Goal: Task Accomplishment & Management: Manage account settings

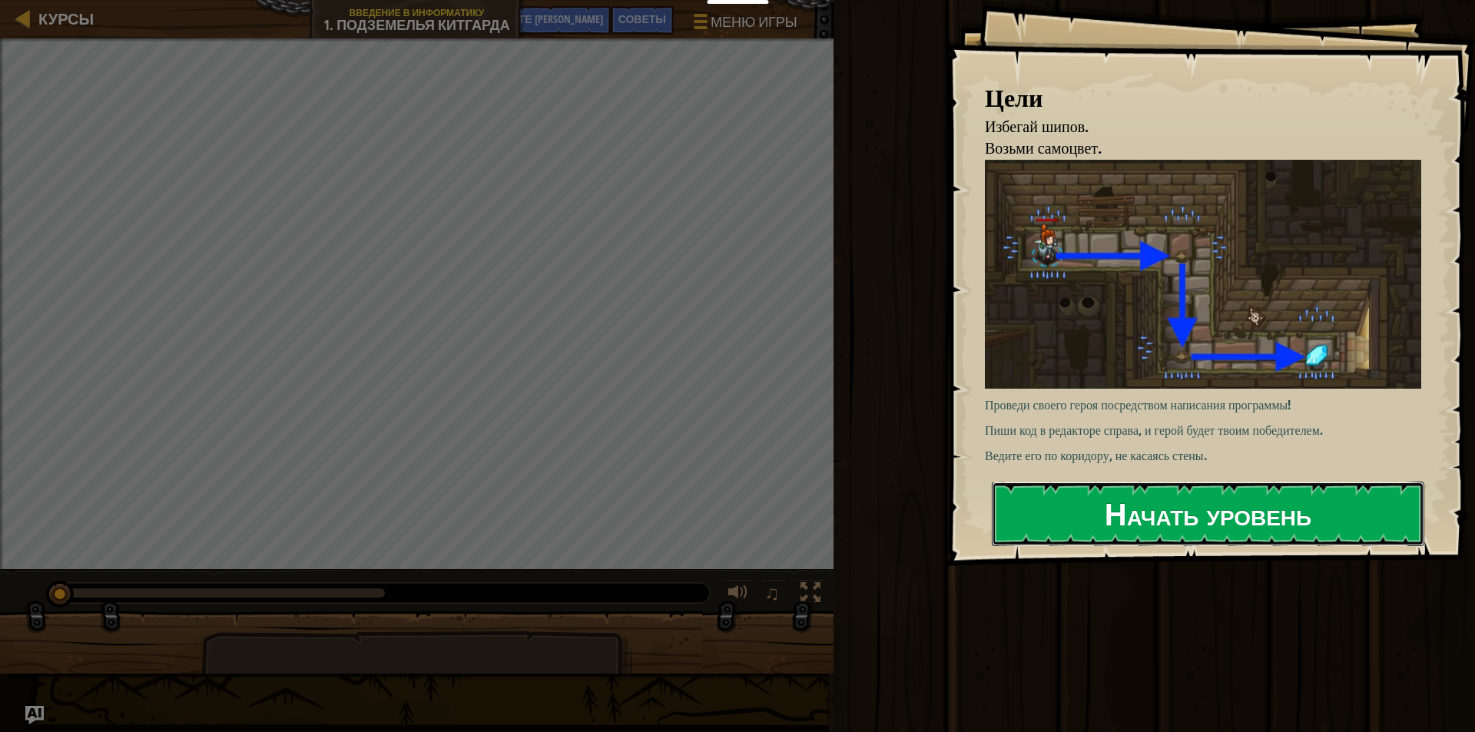
click at [1118, 509] on font "Начать уровень" at bounding box center [1208, 512] width 207 height 41
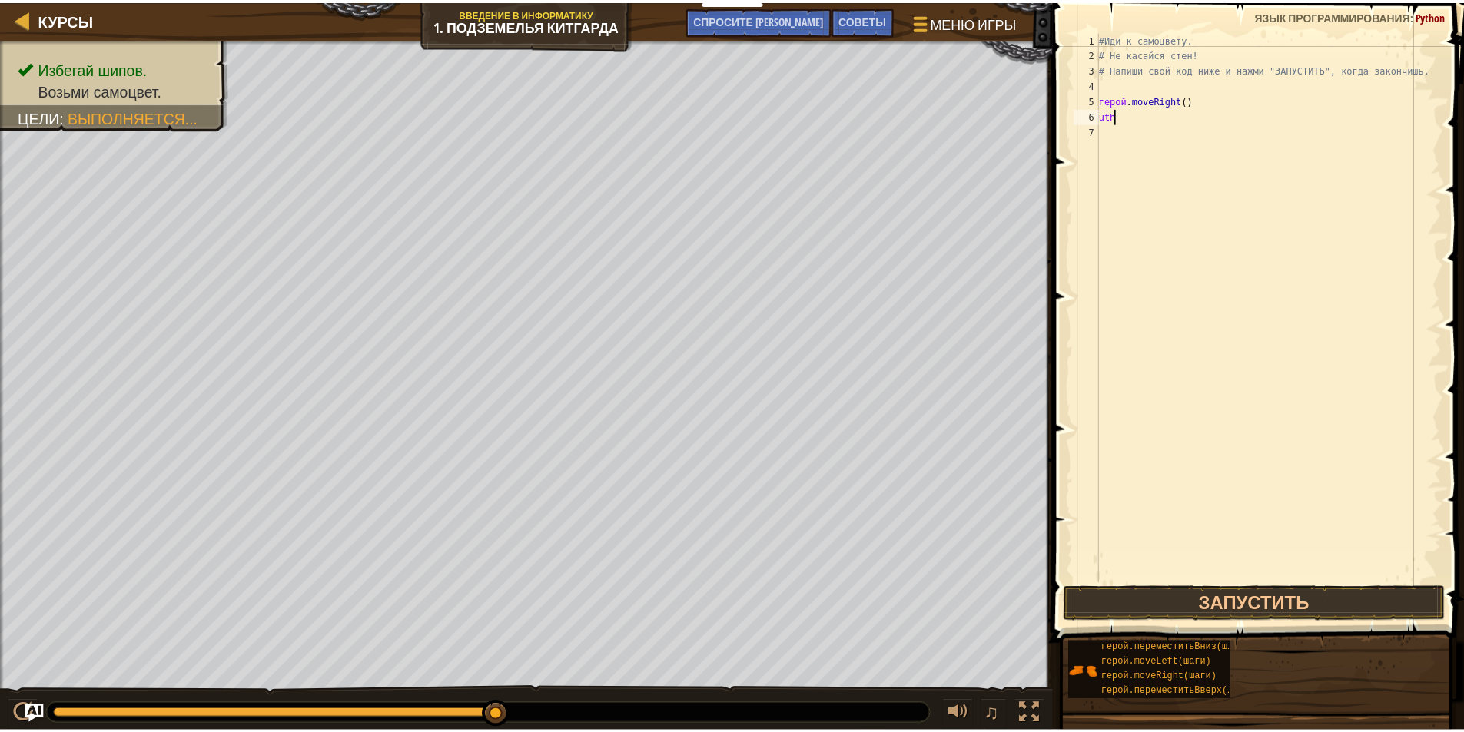
scroll to position [7, 0]
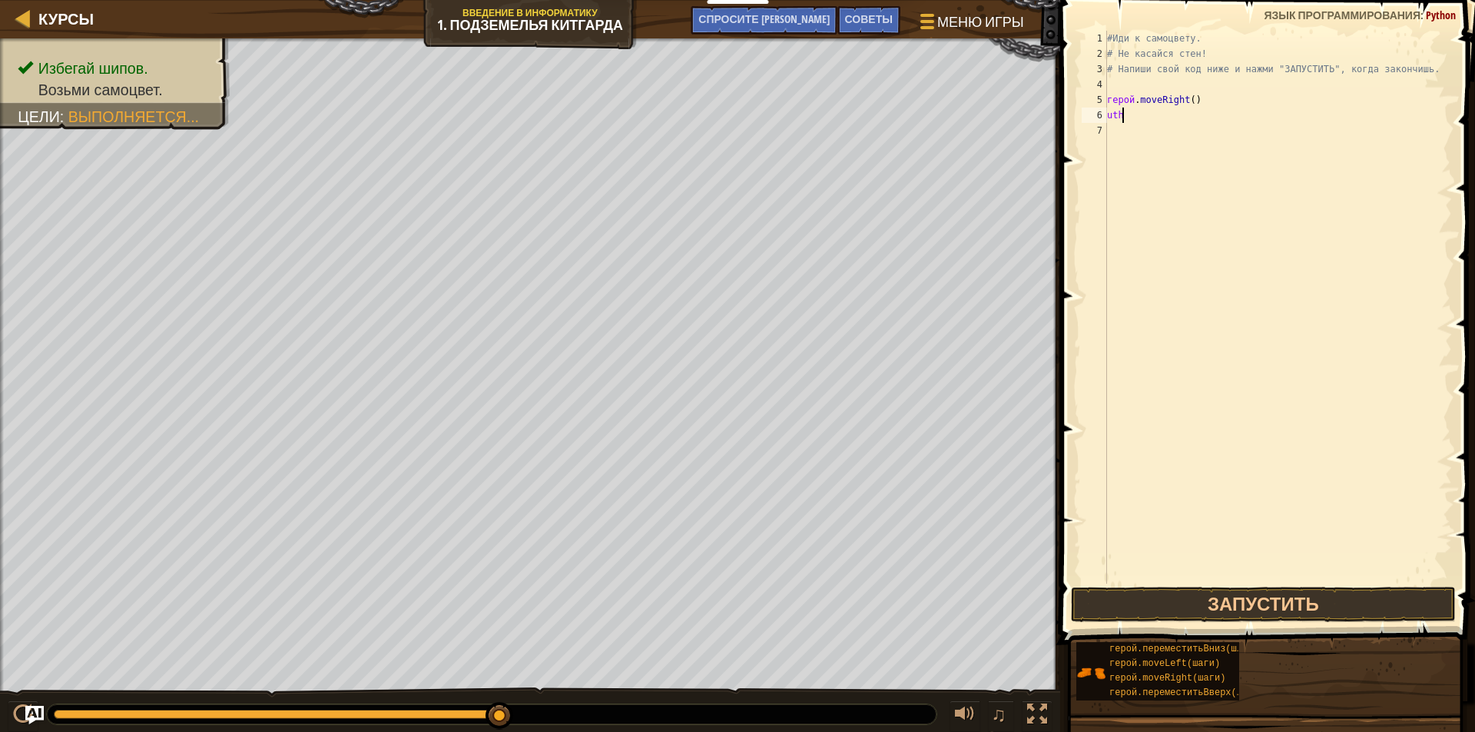
type textarea "u"
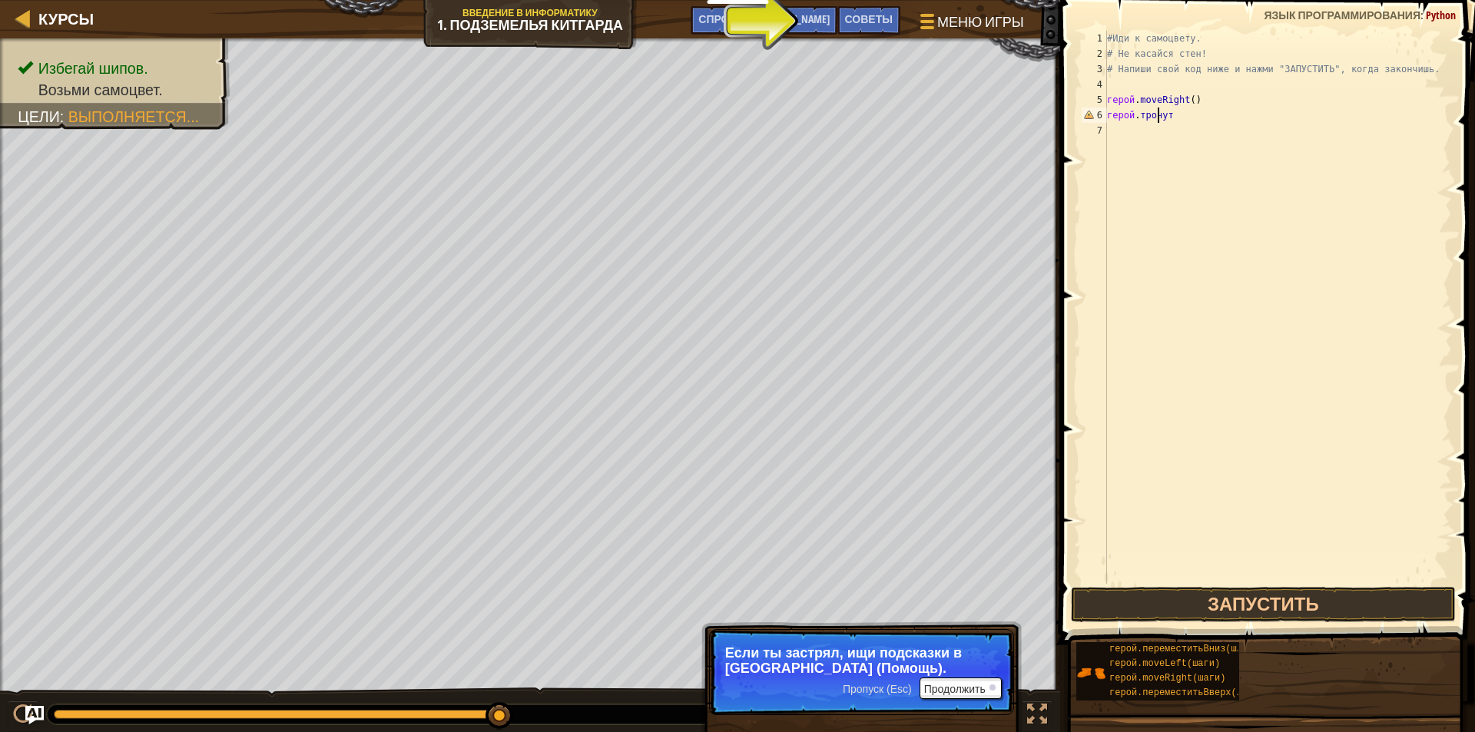
scroll to position [7, 4]
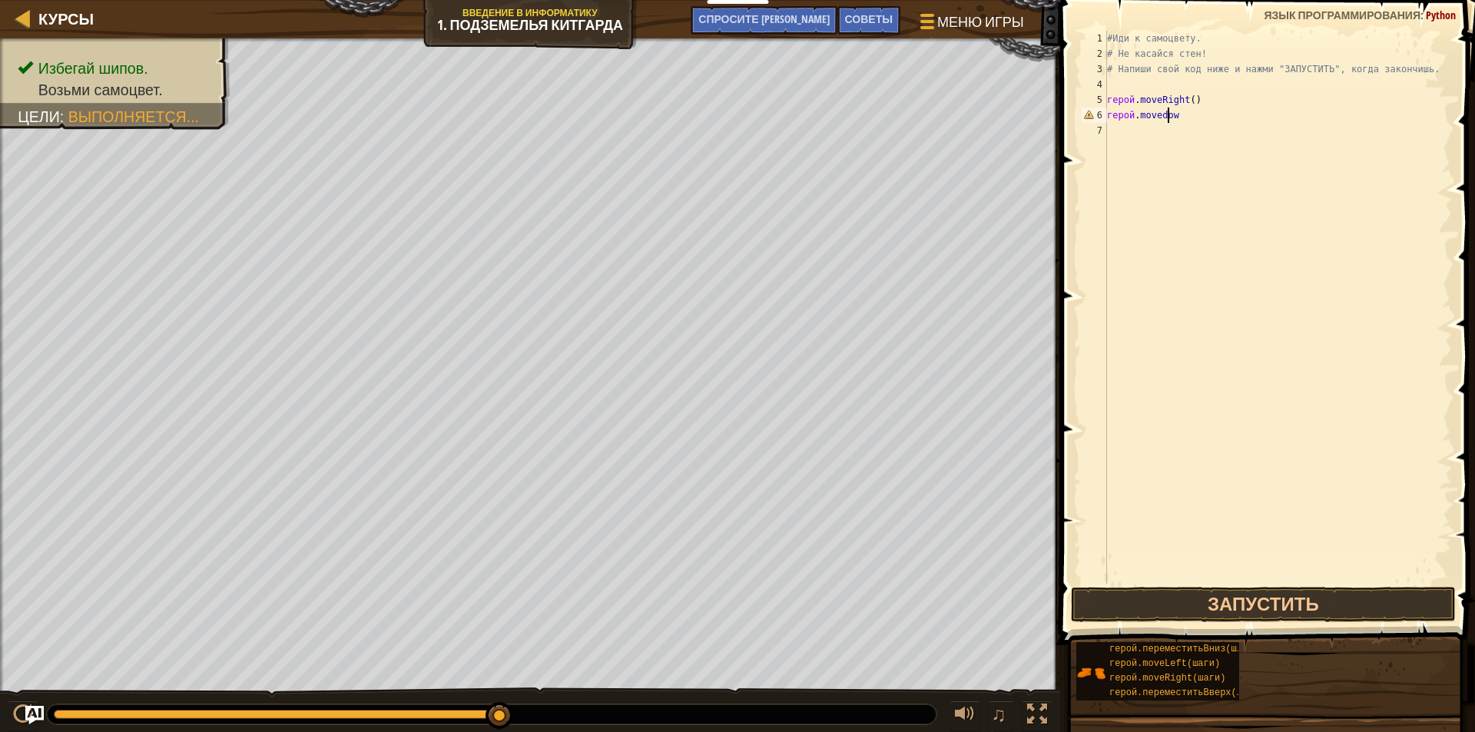
type textarea "hero.movedown"
click at [1239, 121] on div "#Иди к самоцвету. # Не касайся стен! # Напиши свой код ниже и нажми "ЗАПУСТИТЬ"…" at bounding box center [1278, 323] width 348 height 584
type textarea "hero.movedown()"
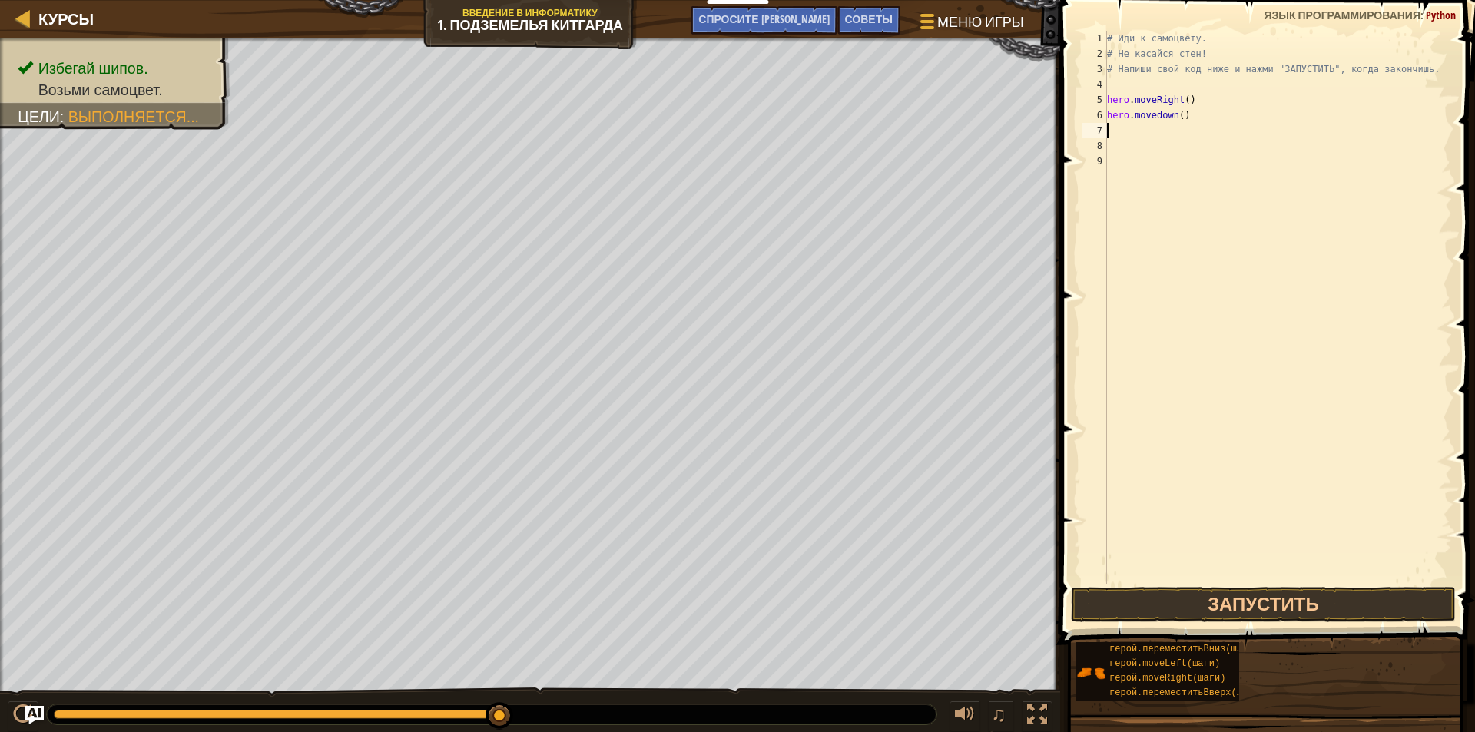
scroll to position [7, 0]
click at [1228, 599] on button "Запустить" at bounding box center [1263, 604] width 385 height 35
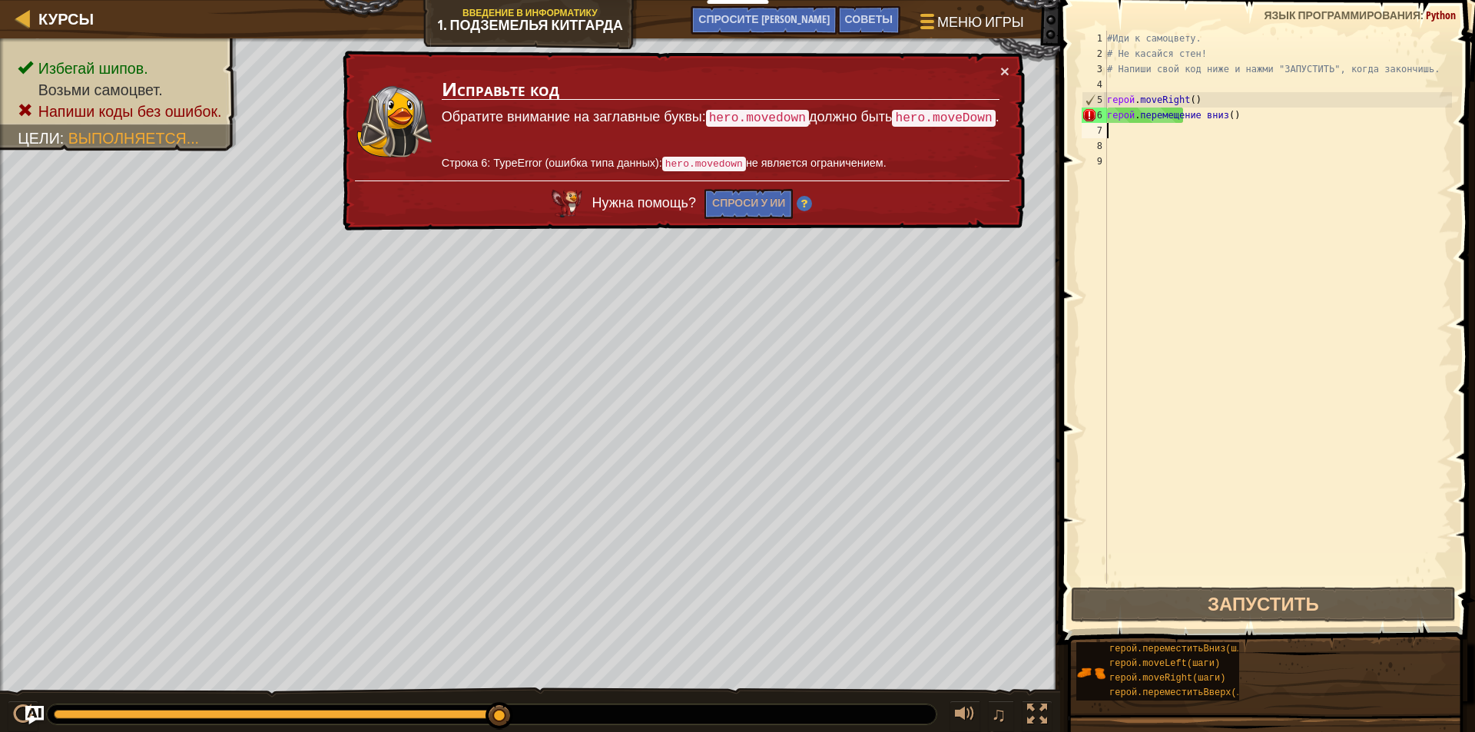
click at [1182, 112] on div "#Иди к самоцвету. # Не касайся стен! # Напиши свой код ниже и нажми "ЗАПУСТИТЬ"…" at bounding box center [1278, 323] width 348 height 584
click at [1179, 120] on div "#Иди к самоцвету. # Не касайся стен! # Напиши свой код ниже и нажми "ЗАПУСТИТЬ"…" at bounding box center [1278, 323] width 348 height 584
click at [1159, 121] on div "#Иди к самоцвету. # Не касайся стен! # Напиши свой код ниже и нажми "ЗАПУСТИТЬ"…" at bounding box center [1278, 323] width 348 height 584
click at [910, 115] on code "hero.moveDown" at bounding box center [943, 118] width 103 height 17
click at [1219, 118] on div "#Иди к самоцвету. # Не касайся стен! # Напиши свой код ниже и нажми "ЗАПУСТИТЬ"…" at bounding box center [1278, 323] width 348 height 584
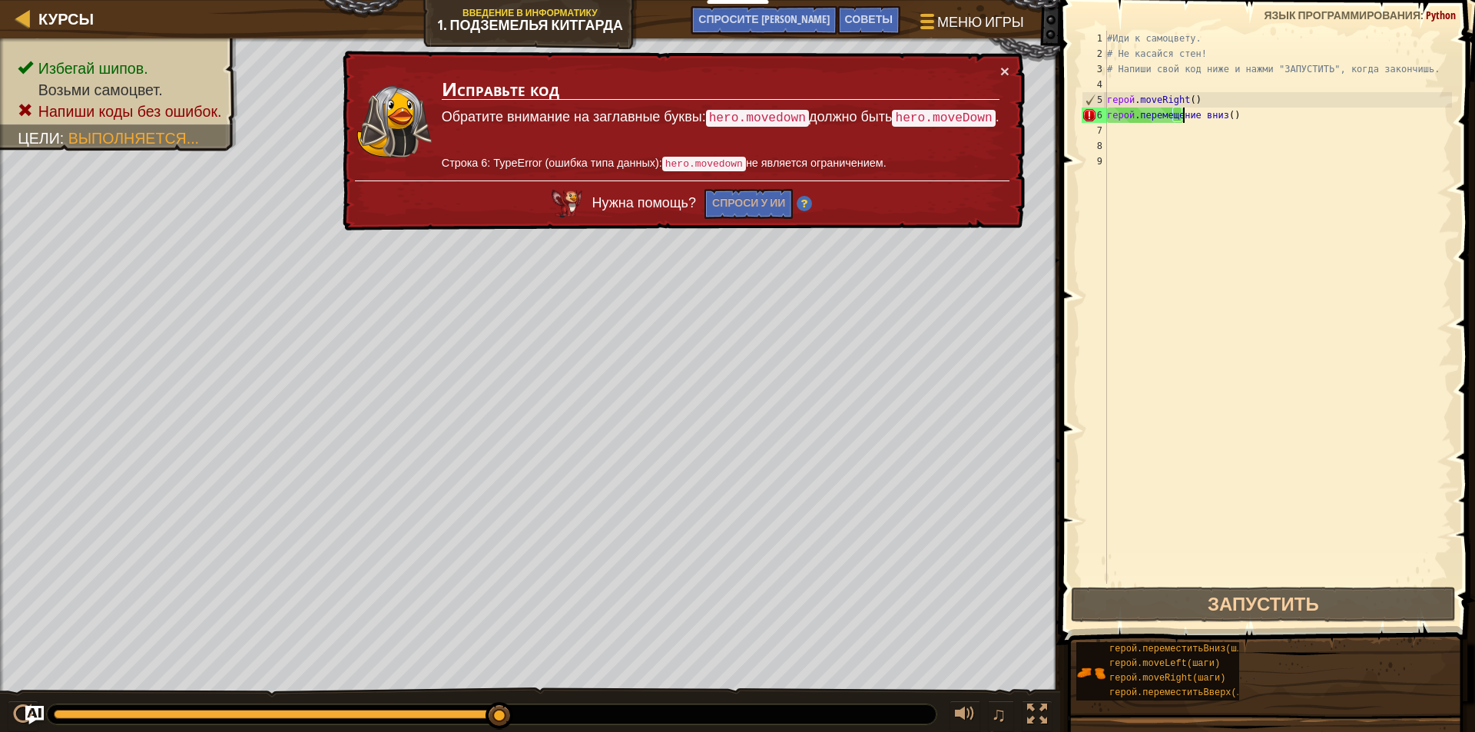
drag, startPoint x: 1235, startPoint y: 114, endPoint x: 1182, endPoint y: 114, distance: 52.2
click at [1182, 114] on div "#Иди к самоцвету. # Не касайся стен! # Напиши свой код ниже и нажми "ЗАПУСТИТЬ"…" at bounding box center [1278, 323] width 348 height 584
click at [1196, 121] on div "#Иди к самоцвету. # Не касайся стен! # Напиши свой код ниже и нажми "ЗАПУСТИТЬ"…" at bounding box center [1278, 323] width 348 height 584
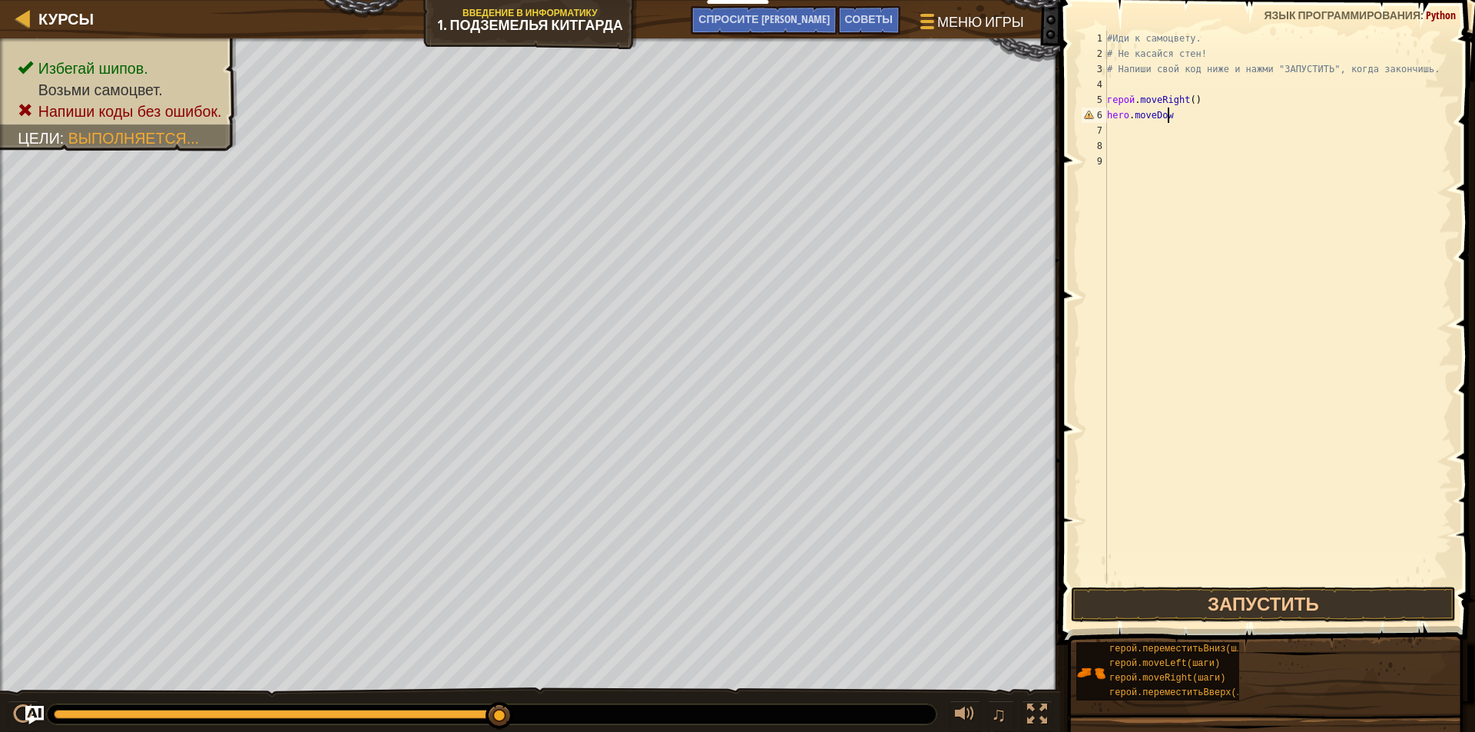
scroll to position [7, 5]
type textarea "hero.moveDown()"
type textarea "hero.moveRight()"
click at [1261, 601] on button "Запустить" at bounding box center [1263, 604] width 385 height 35
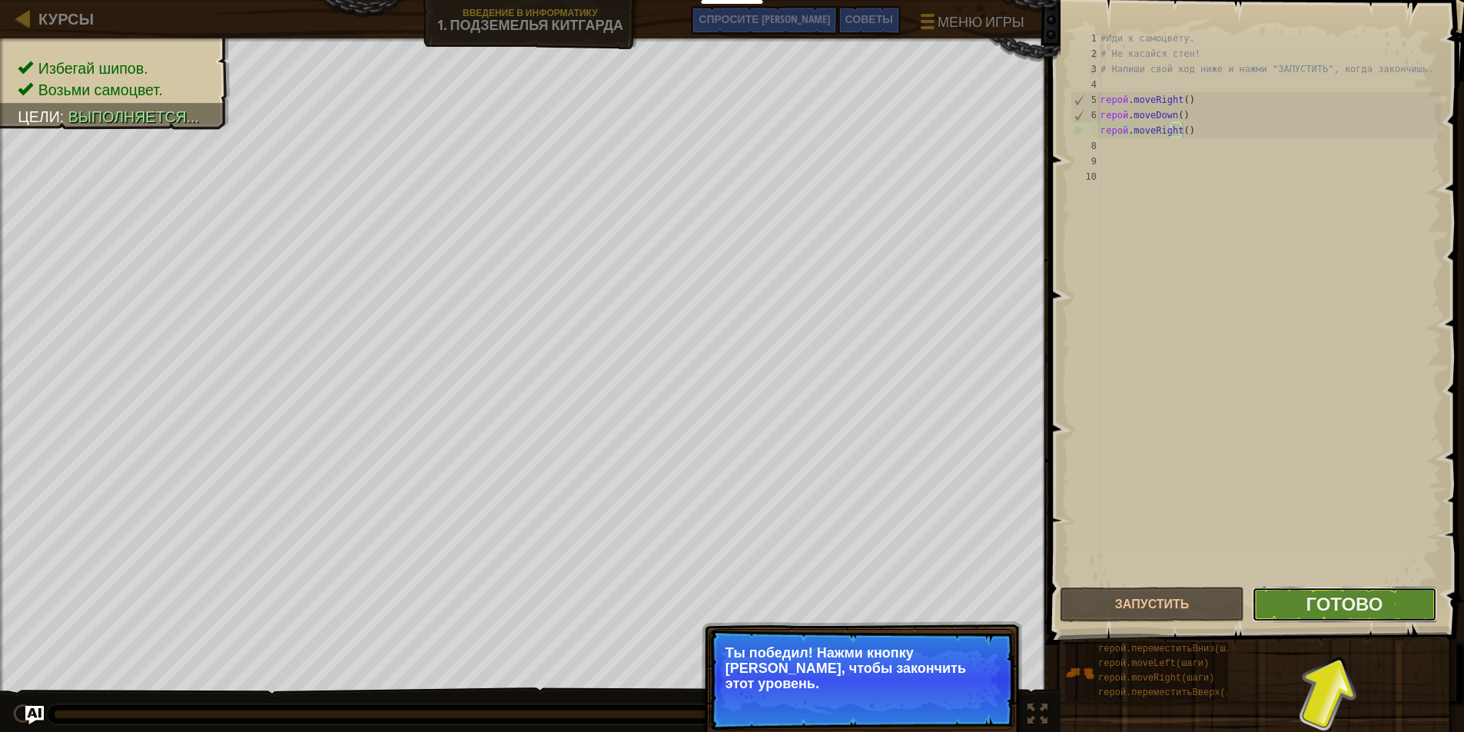
click at [1296, 597] on button "Готово" at bounding box center [1344, 604] width 184 height 35
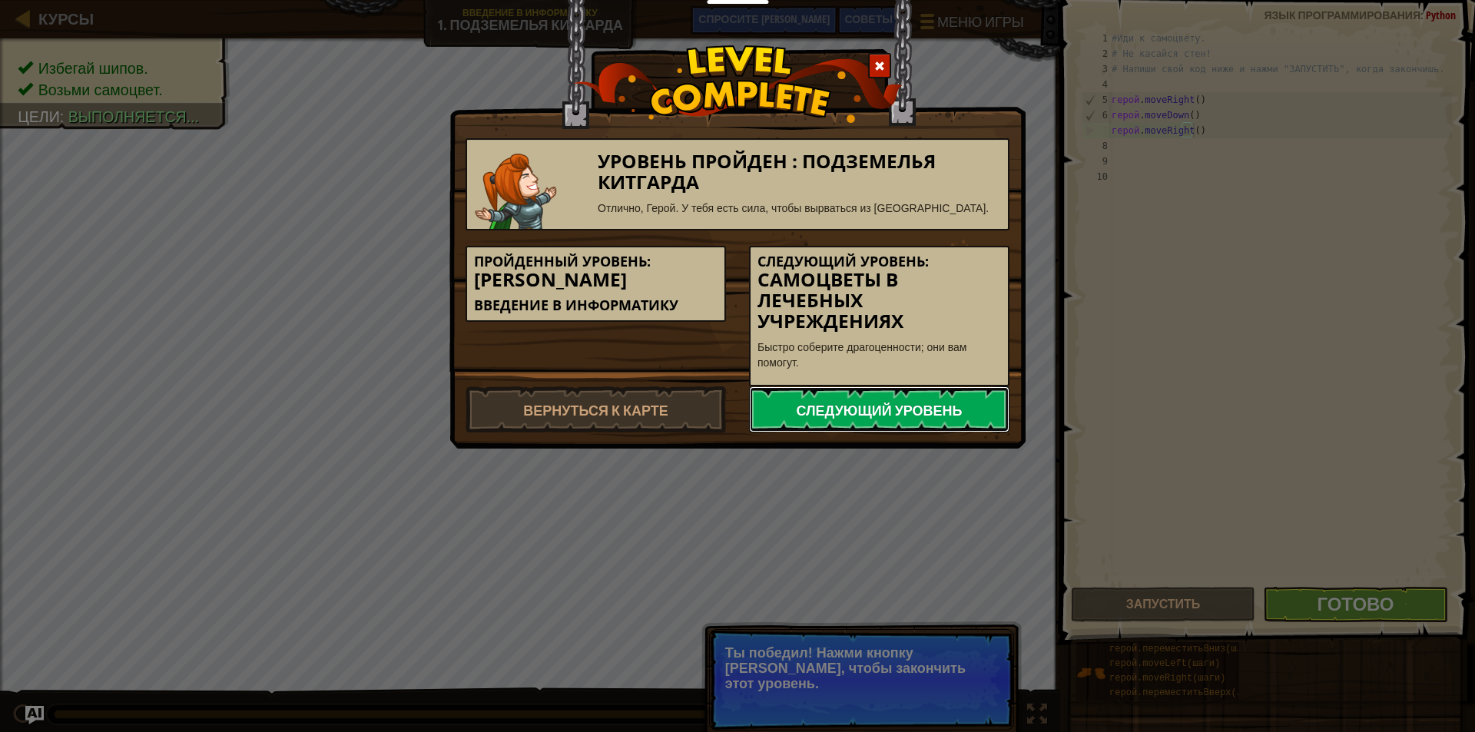
click at [978, 408] on link "Следующий уровень" at bounding box center [879, 409] width 260 height 46
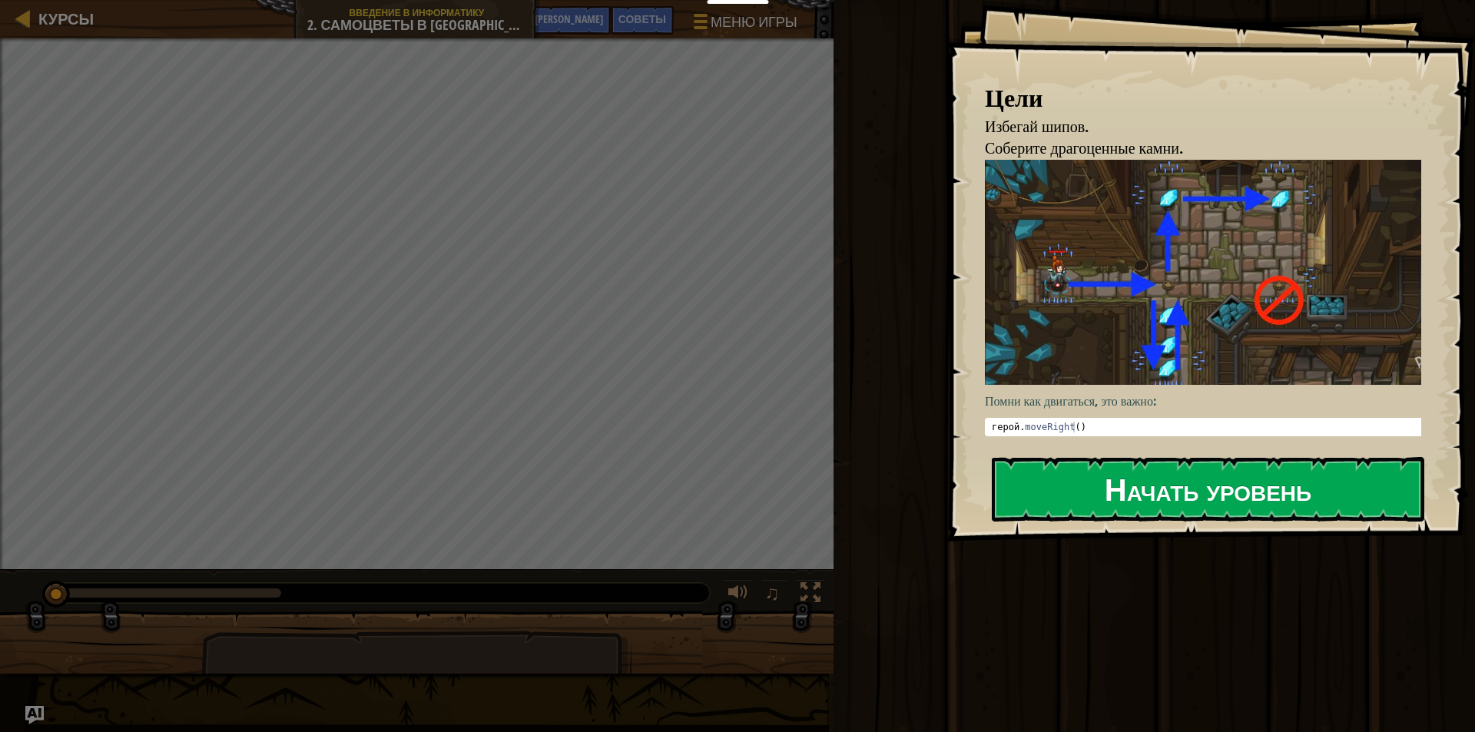
click at [1149, 478] on font "Начать уровень" at bounding box center [1208, 488] width 207 height 41
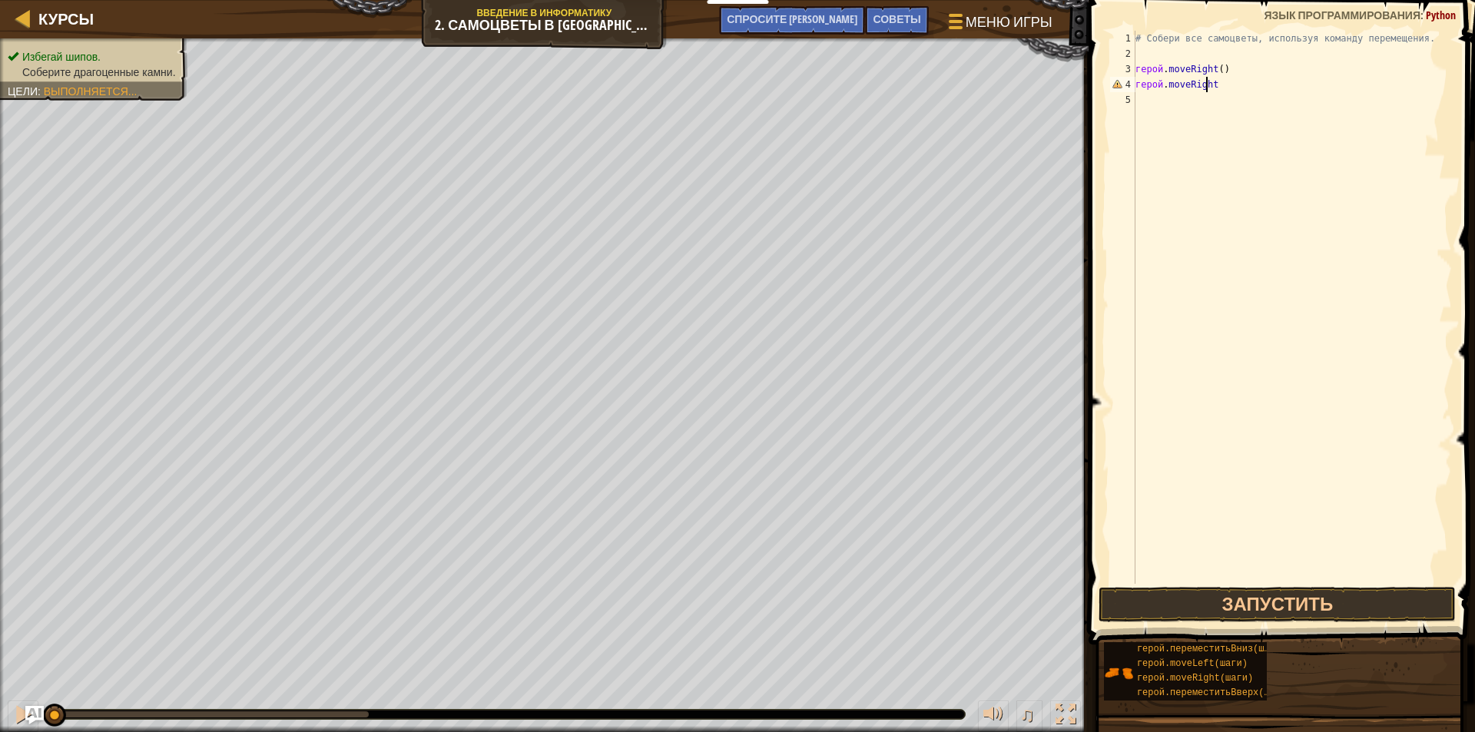
scroll to position [7, 5]
type textarea "hero.moveRight(4)"
click at [1325, 605] on button "Запустить" at bounding box center [1277, 604] width 357 height 35
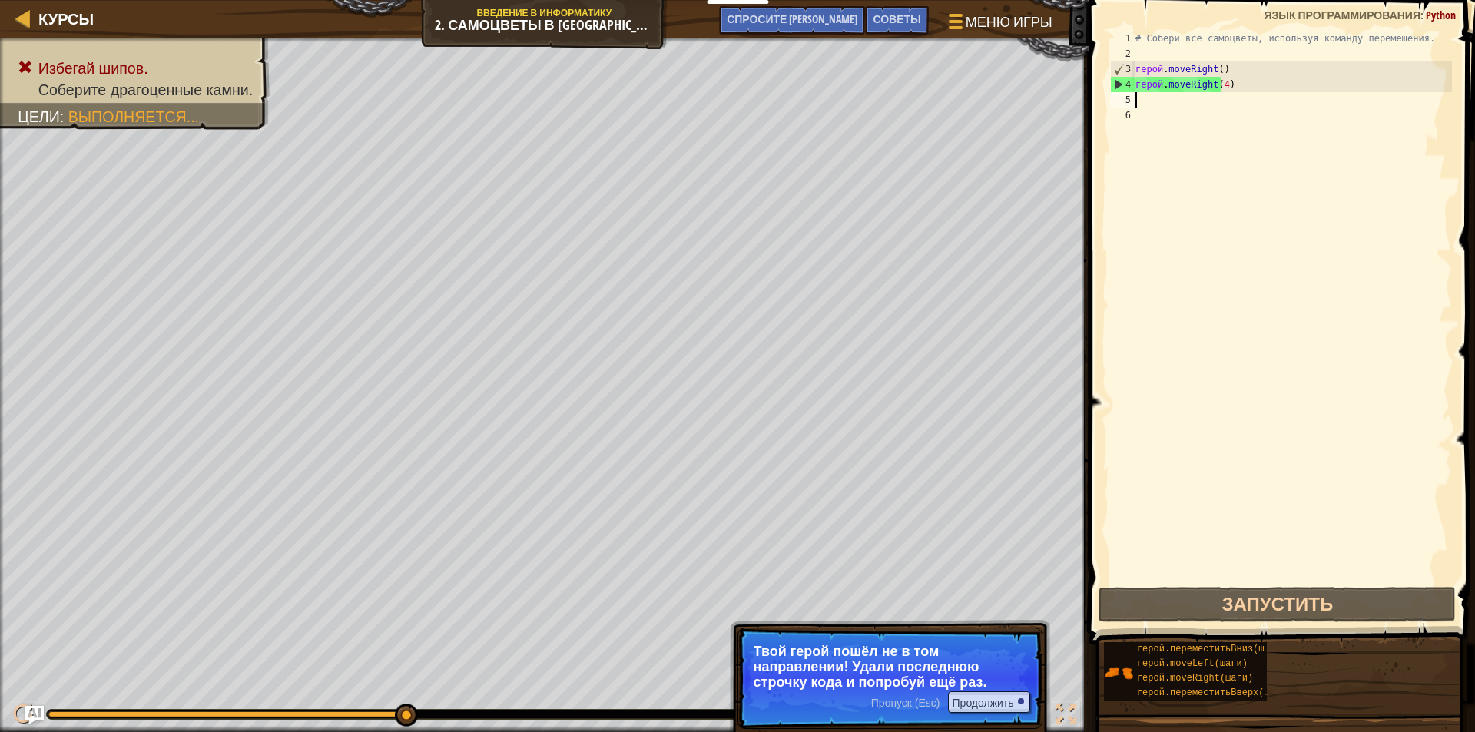
click at [1250, 88] on div "# Собери все самоцветы, используя команду перемещения. герой . moveRight ( ) ге…" at bounding box center [1292, 323] width 320 height 584
click at [1243, 85] on div "# Собери все самоцветы, используя команду перемещения. герой . moveRight ( ) ге…" at bounding box center [1292, 323] width 320 height 584
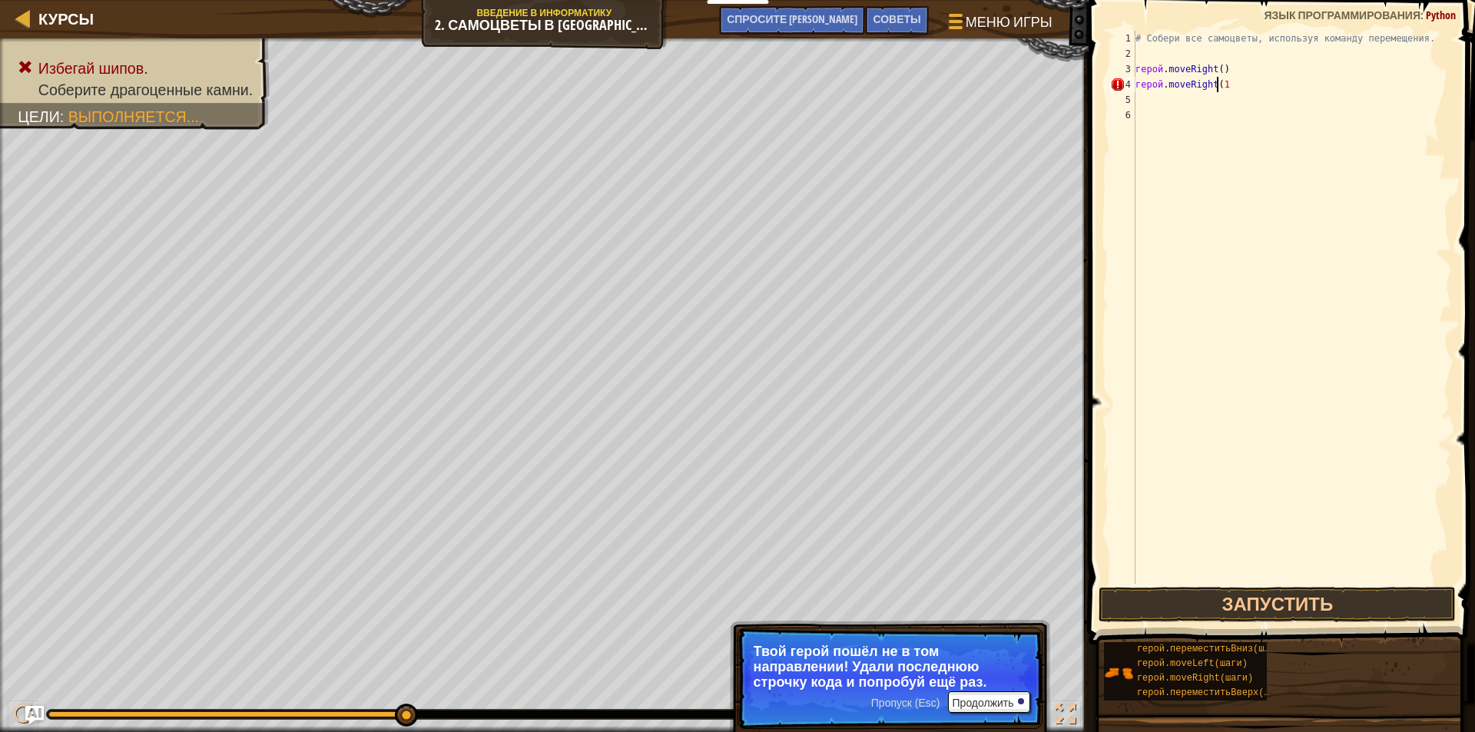
type textarea "hero.moveRight(1)"
click at [1226, 108] on div "# Собери все самоцветы, используя команду перемещения. герой . moveRight ( ) ге…" at bounding box center [1292, 323] width 320 height 584
type textarea "hero.movedown()"
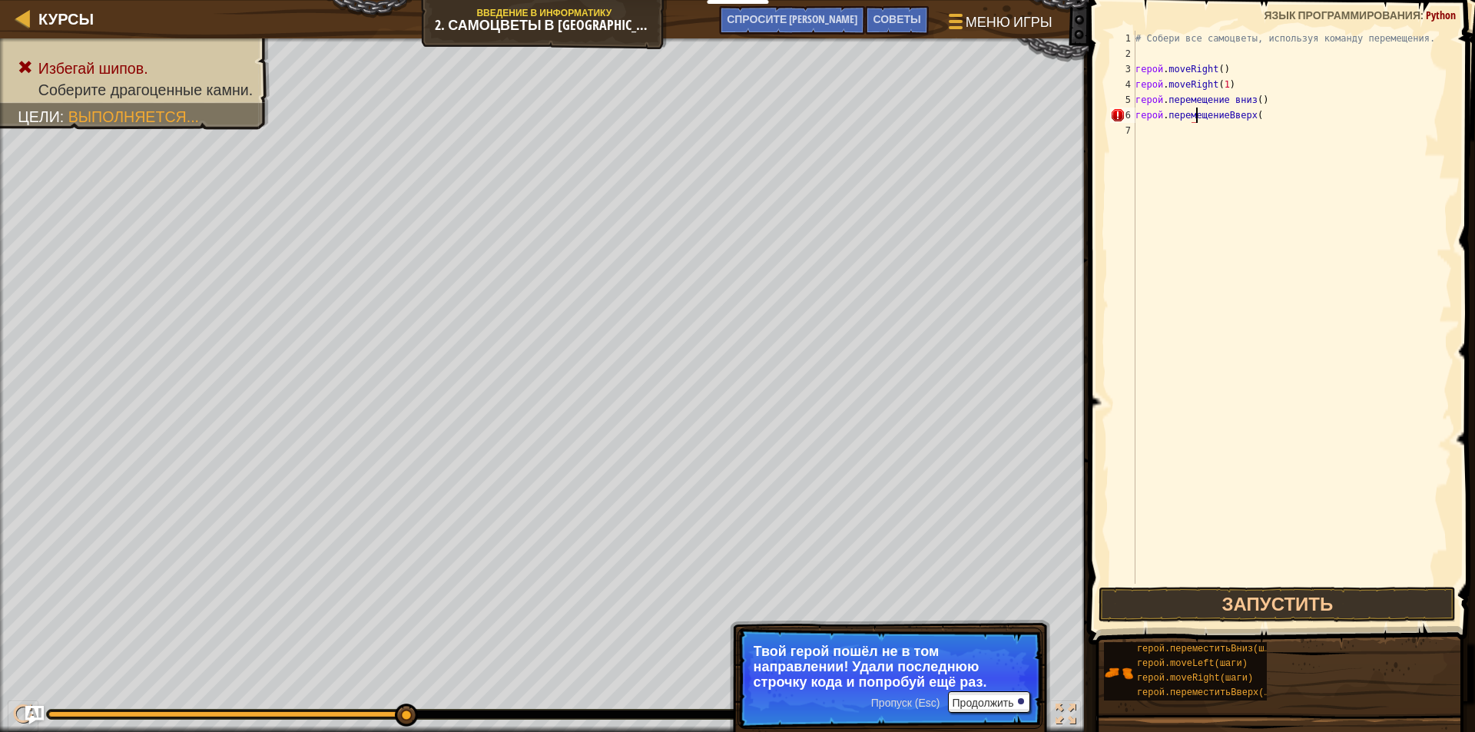
type textarea "hero.moveUp()"
click at [1307, 595] on button "Запустить" at bounding box center [1277, 604] width 357 height 35
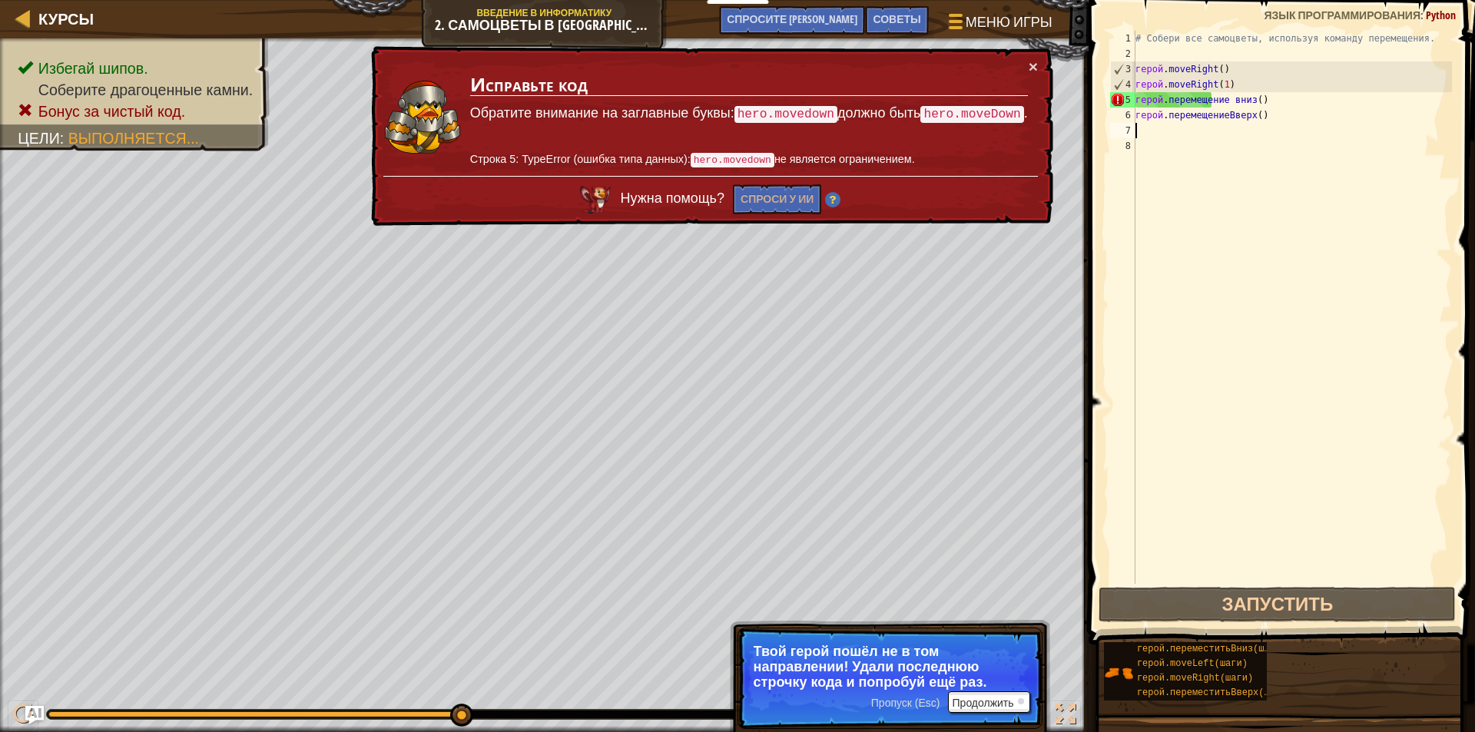
click at [1247, 85] on div "# Собери все самоцветы, используя команду перемещения. герой . moveRight ( ) ге…" at bounding box center [1292, 323] width 320 height 584
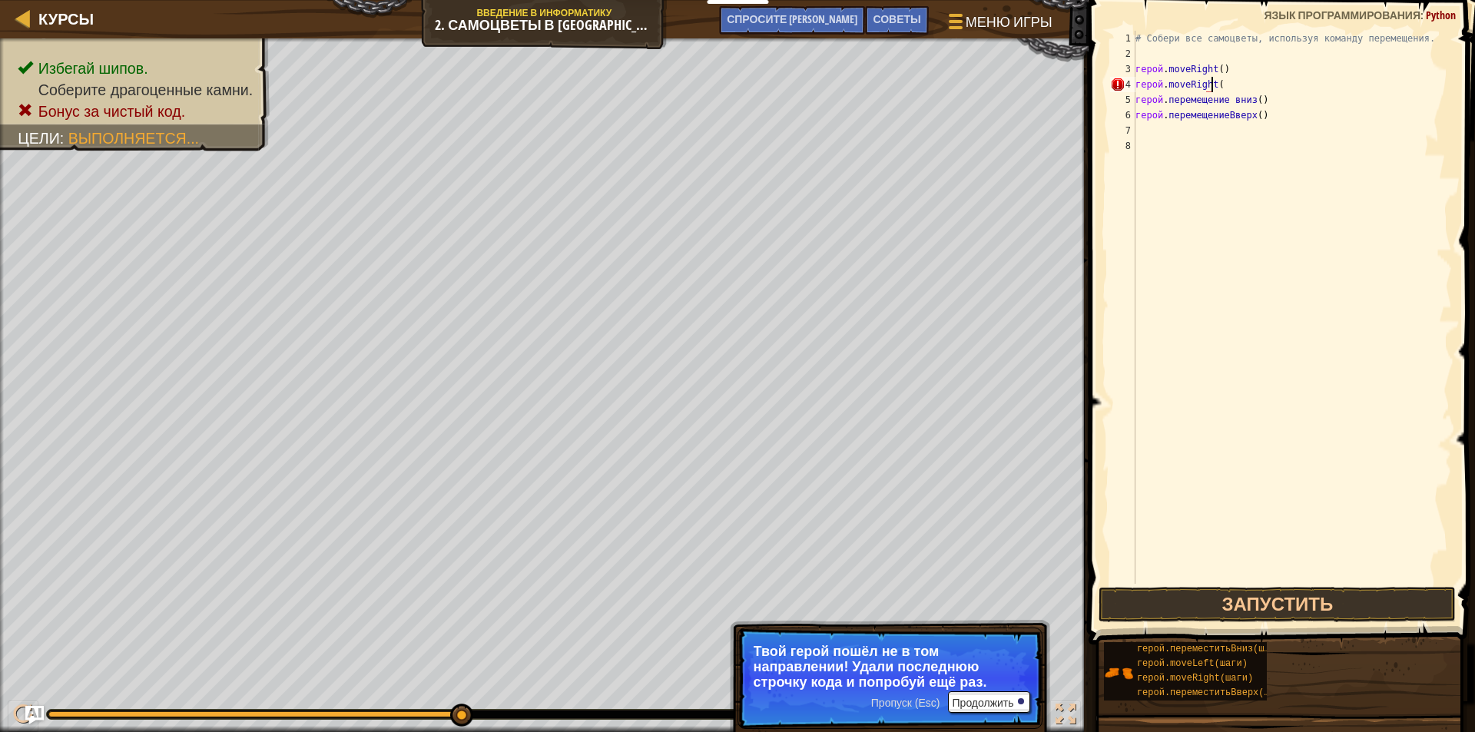
scroll to position [7, 5]
click at [1295, 101] on div "# Собери все самоцветы, используя команду перемещения. герой . moveRight ( ) ге…" at bounding box center [1292, 323] width 320 height 584
click at [1297, 594] on button "Запустить" at bounding box center [1277, 604] width 357 height 35
type textarea "hero.moveDown()"
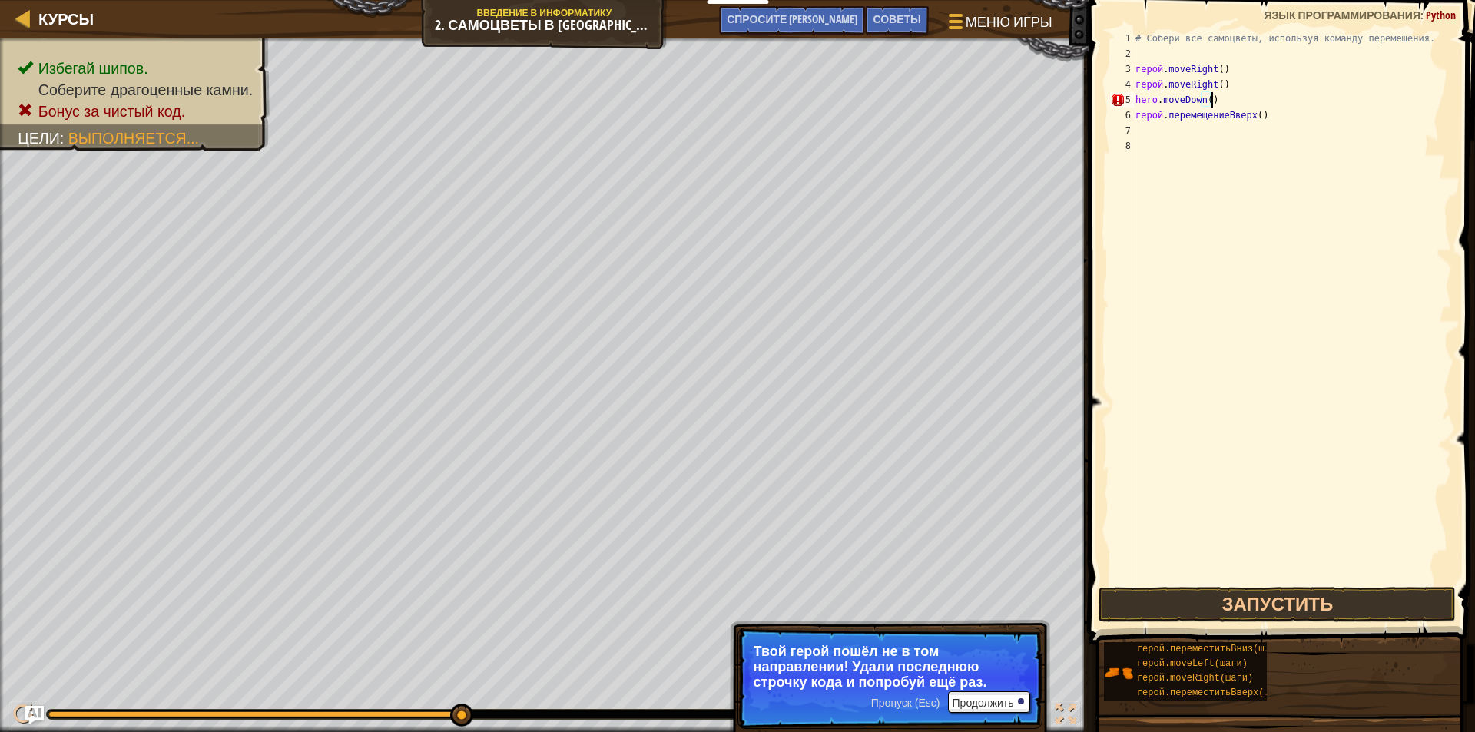
scroll to position [7, 5]
click at [1201, 164] on div "# Собери все самоцветы, используя команду перемещения. герой . moveRight ( ) ге…" at bounding box center [1292, 323] width 320 height 584
click at [1323, 611] on button "Запустить" at bounding box center [1277, 604] width 357 height 35
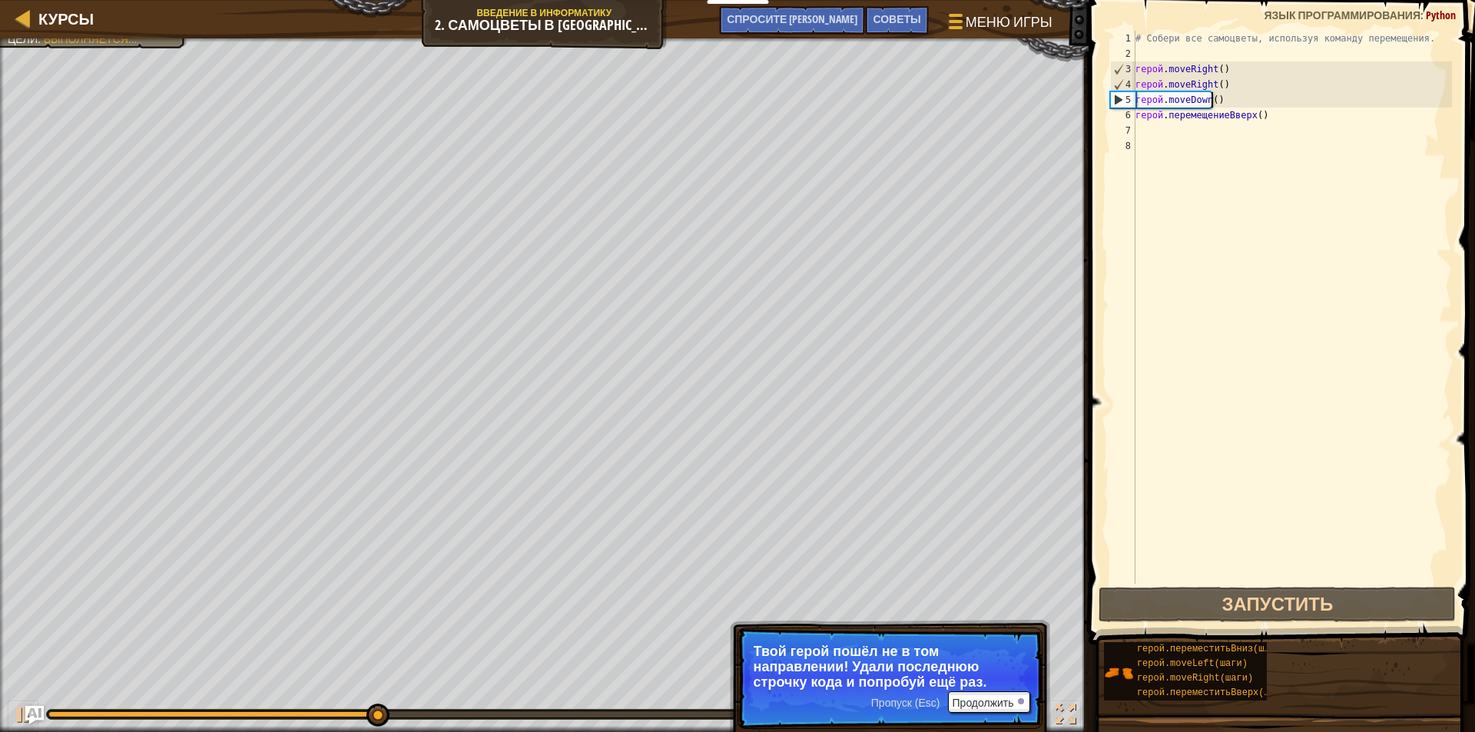
click at [1232, 101] on div "# Собери все самоцветы, используя команду перемещения. герой . moveRight ( ) ге…" at bounding box center [1292, 323] width 320 height 584
click at [1227, 99] on div "# Собери все самоцветы, используя команду перемещения. герой . moveRight ( ) ге…" at bounding box center [1292, 323] width 320 height 584
click at [1233, 103] on div "# Собери все самоцветы, используя команду перемещения. герой . moveRight ( ) ге…" at bounding box center [1292, 323] width 320 height 584
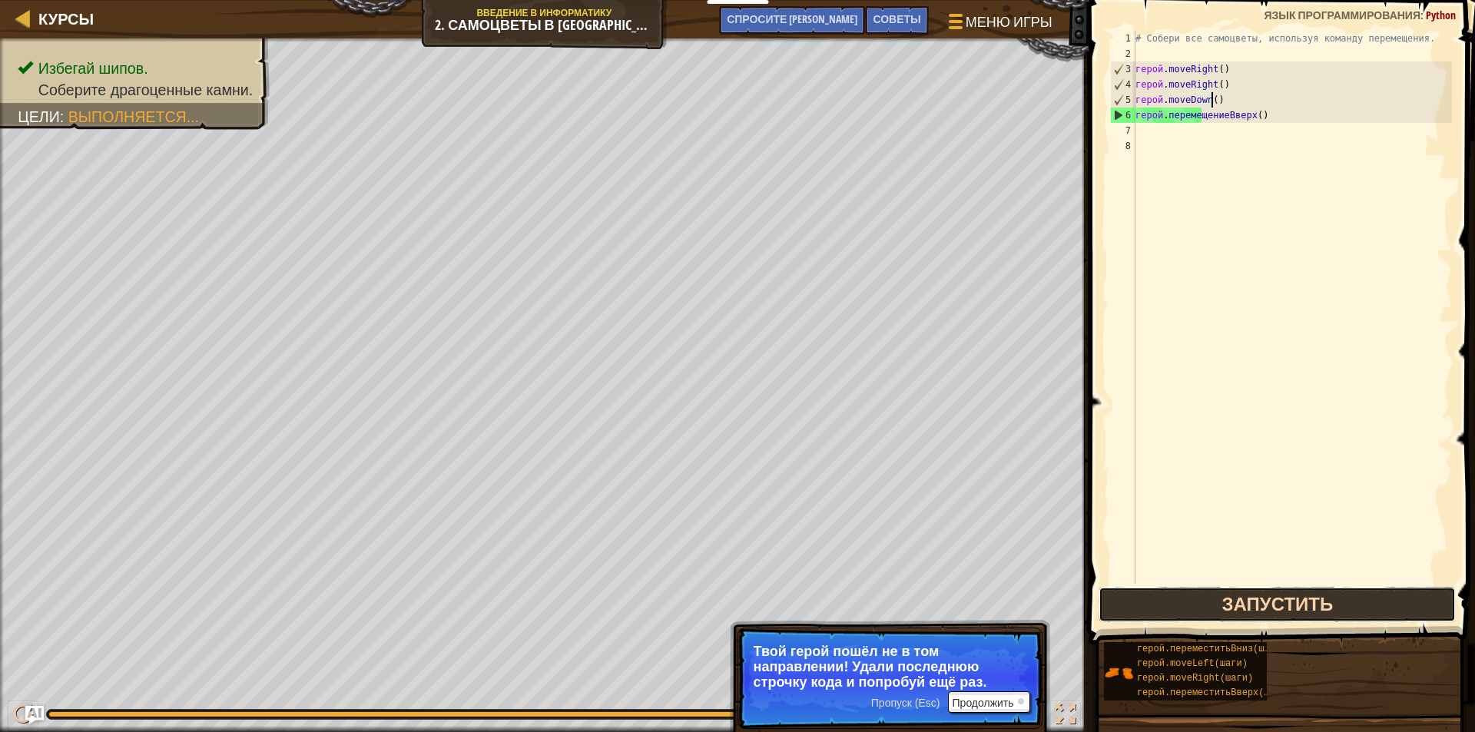
click at [1328, 606] on button "Запустить" at bounding box center [1277, 604] width 357 height 35
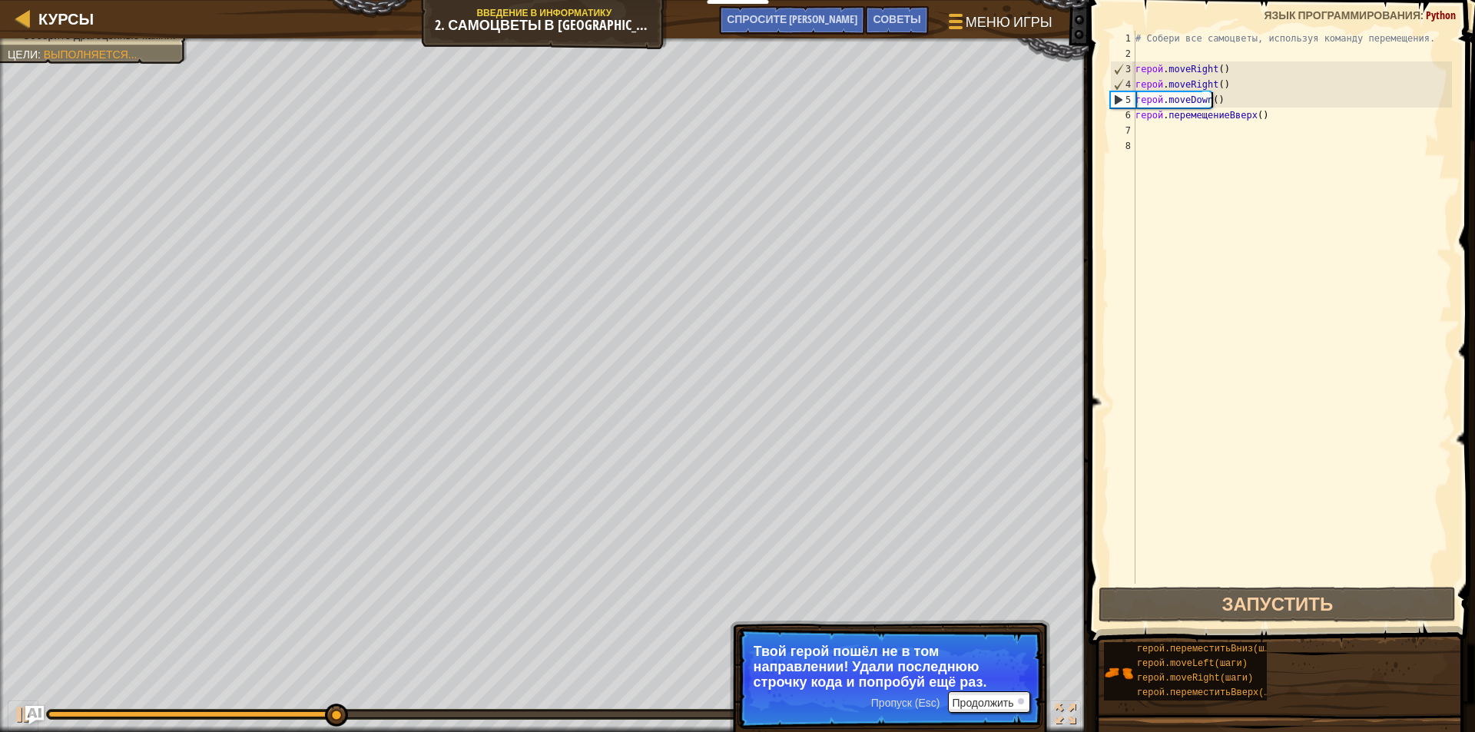
click at [1233, 91] on div "# Собери все самоцветы, используя команду перемещения. герой . moveRight ( ) ге…" at bounding box center [1292, 323] width 320 height 584
click at [1236, 89] on div "# Собери все самоцветы, используя команду перемещения. герой . moveRight ( ) ге…" at bounding box center [1292, 323] width 320 height 584
click at [1247, 85] on div "# Собери все самоцветы, используя команду перемещения. герой . moveRight ( ) ге…" at bounding box center [1292, 323] width 320 height 584
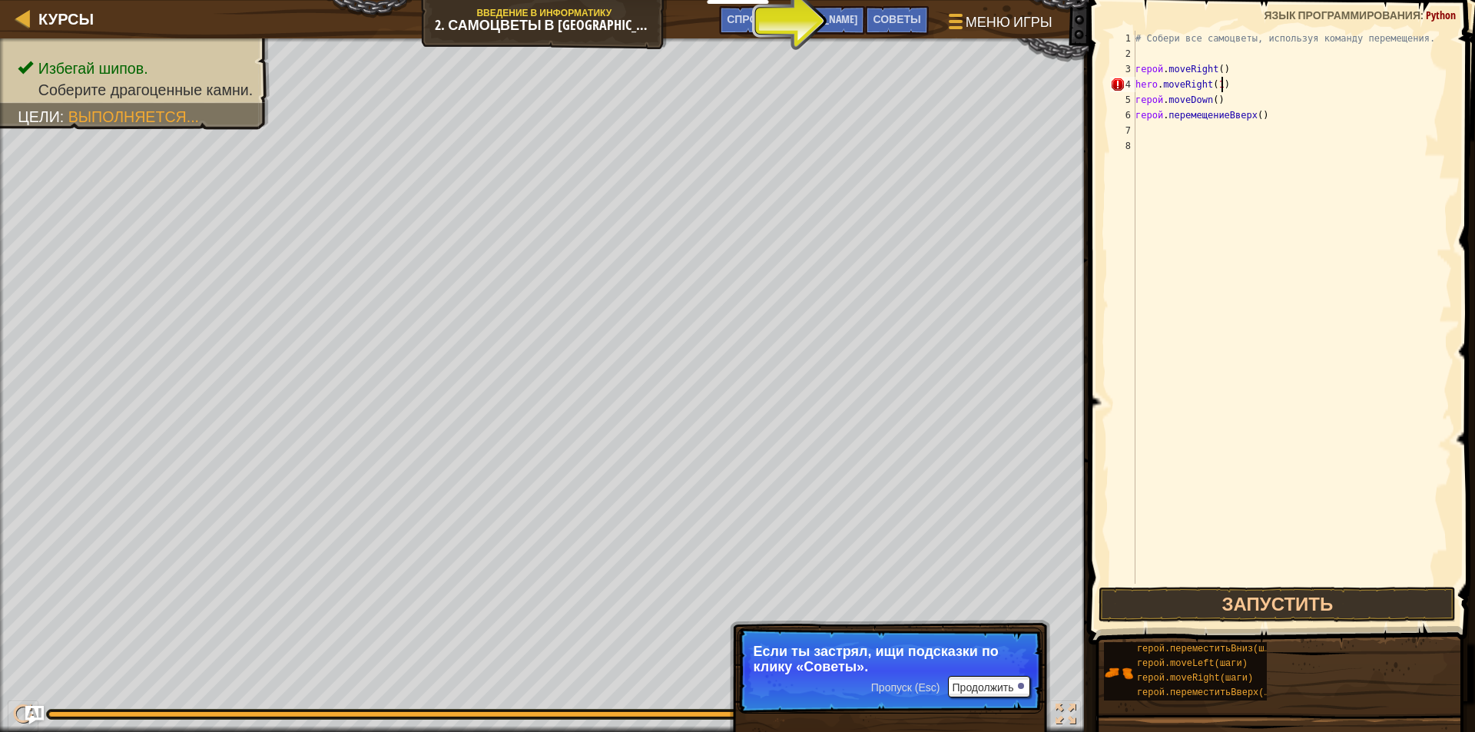
scroll to position [7, 6]
click at [1252, 94] on div "# Собери все самоцветы, используя команду перемещения. герой . moveRight ( ) ге…" at bounding box center [1292, 323] width 320 height 584
click at [1256, 603] on button "Запустить" at bounding box center [1277, 604] width 357 height 35
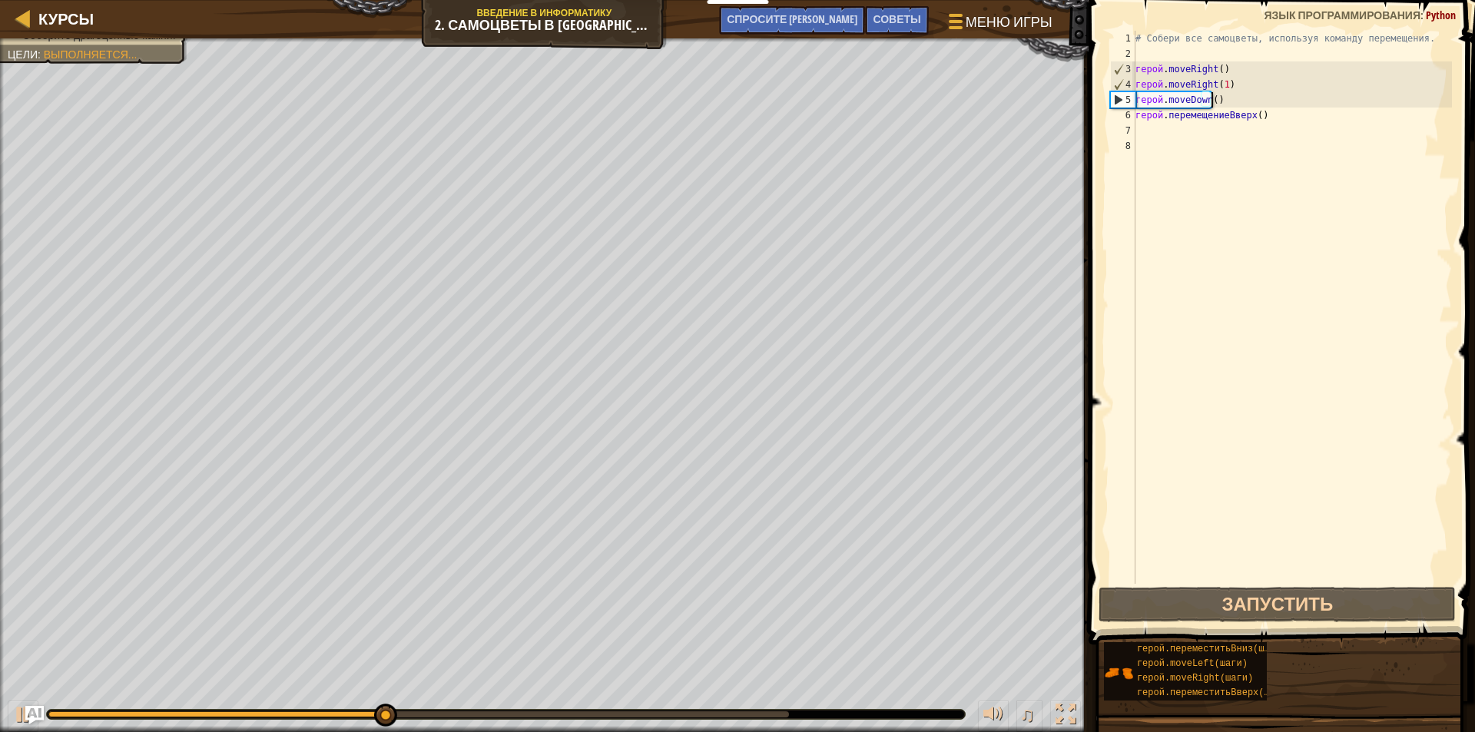
click at [1261, 85] on div "# Собери все самоцветы, используя команду перемещения. герой . moveRight ( ) ге…" at bounding box center [1292, 323] width 320 height 584
type textarea "hero.moveRight(1)"
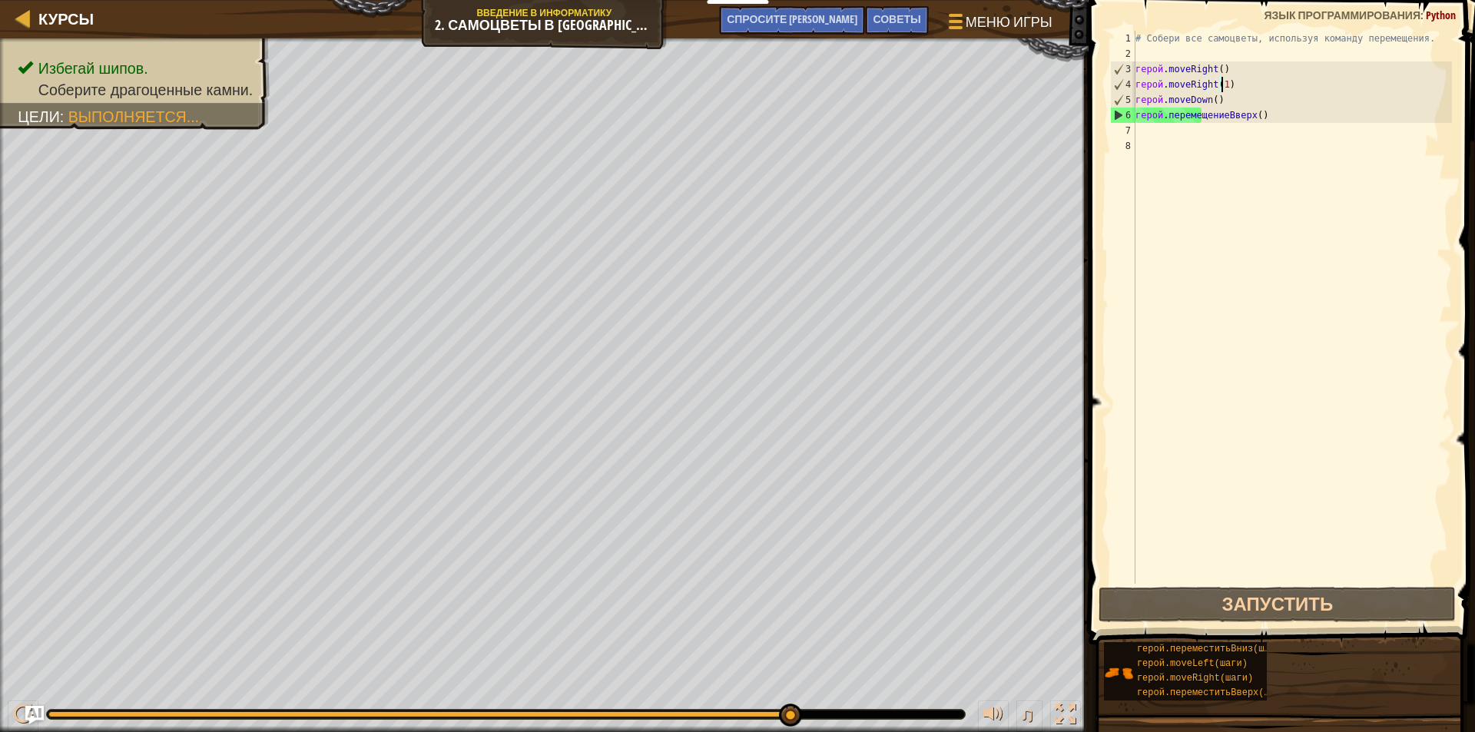
click at [1261, 127] on div "# Собери все самоцветы, используя команду перемещения. герой . moveRight ( ) ге…" at bounding box center [1292, 323] width 320 height 584
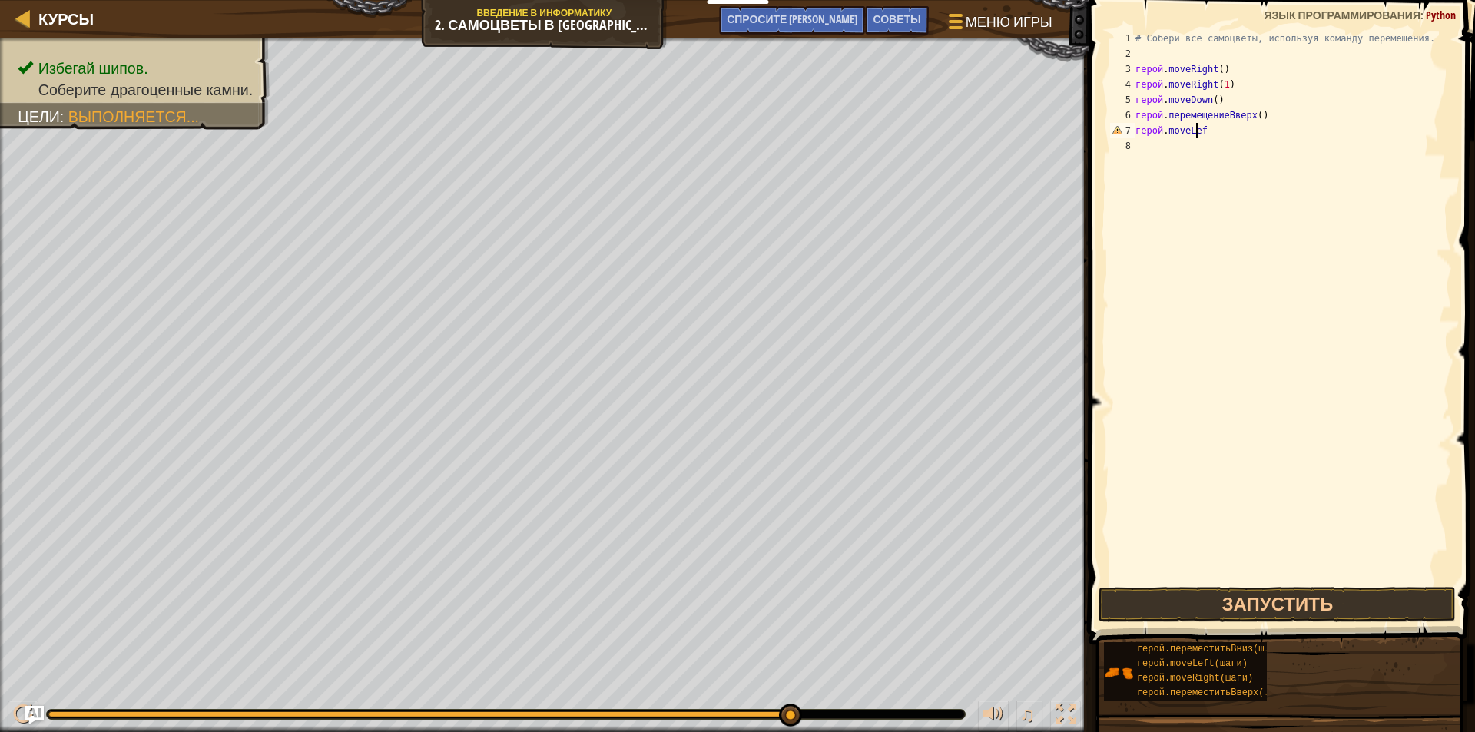
scroll to position [7, 5]
type textarea "hero.moveLeft()"
click at [1170, 164] on div "# Собери все самоцветы, используя команды перемещения. hero . moveRight ( ) her…" at bounding box center [1292, 323] width 320 height 584
click at [1156, 140] on div "# Собери все самоцветы, используя команды перемещения. hero . moveRight ( ) her…" at bounding box center [1292, 323] width 320 height 584
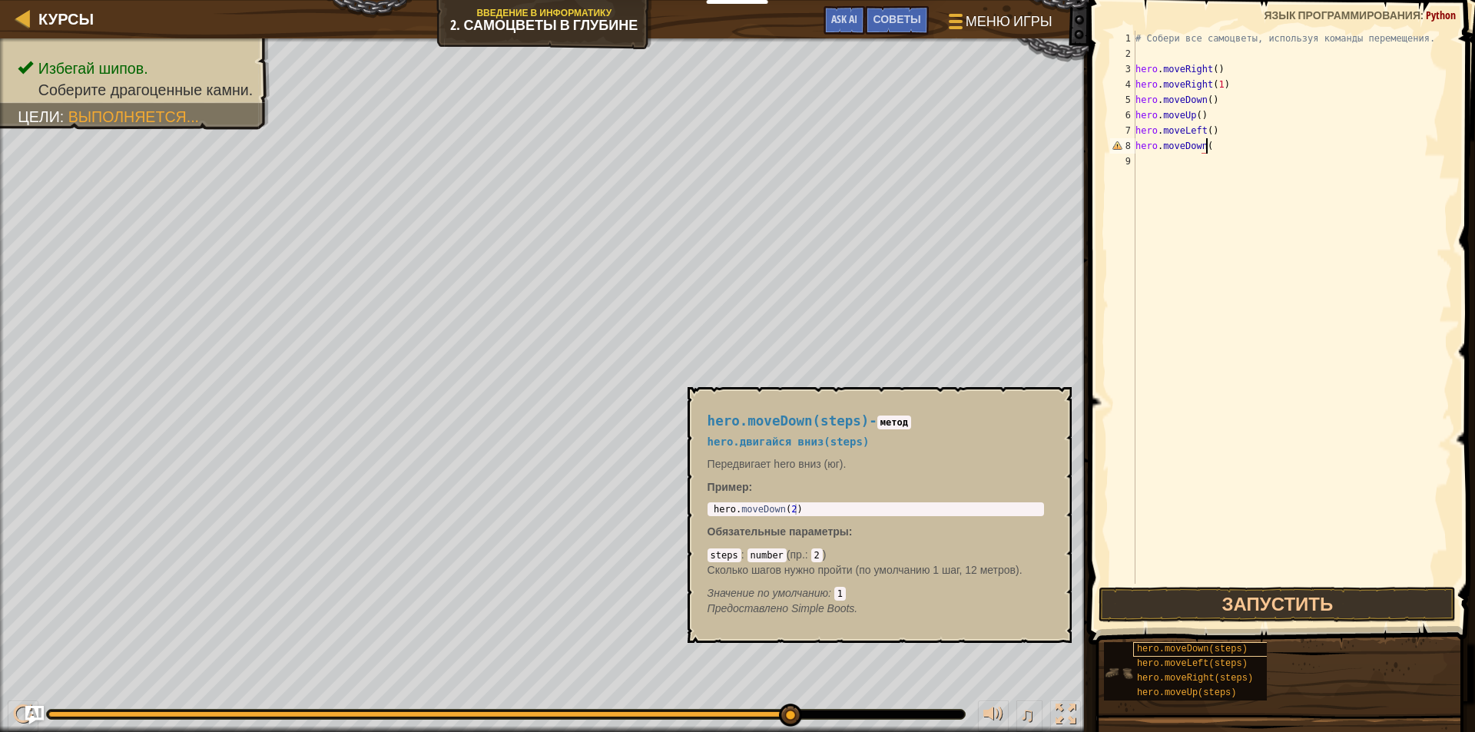
scroll to position [7, 5]
type textarea "hero.moveDown()"
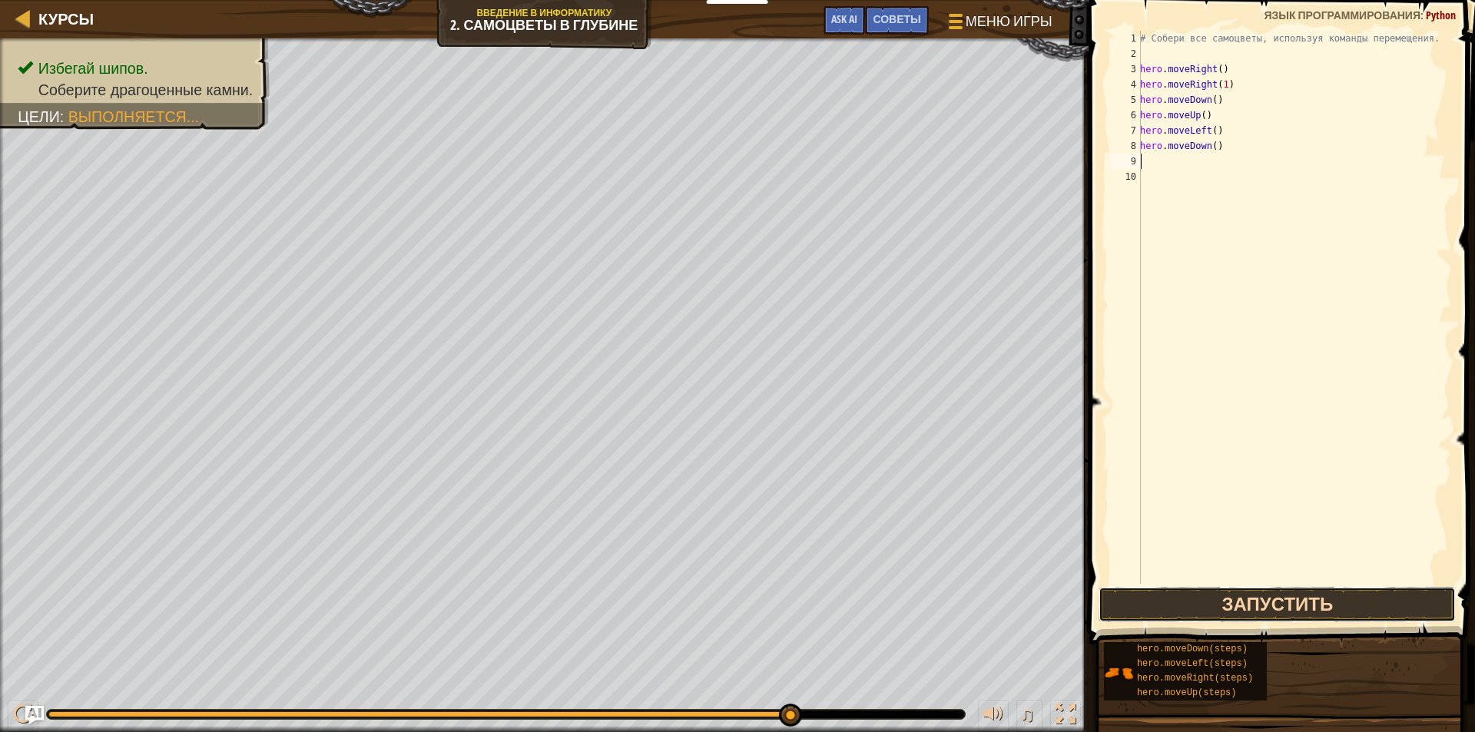
click at [1262, 604] on button "Запустить" at bounding box center [1277, 604] width 357 height 35
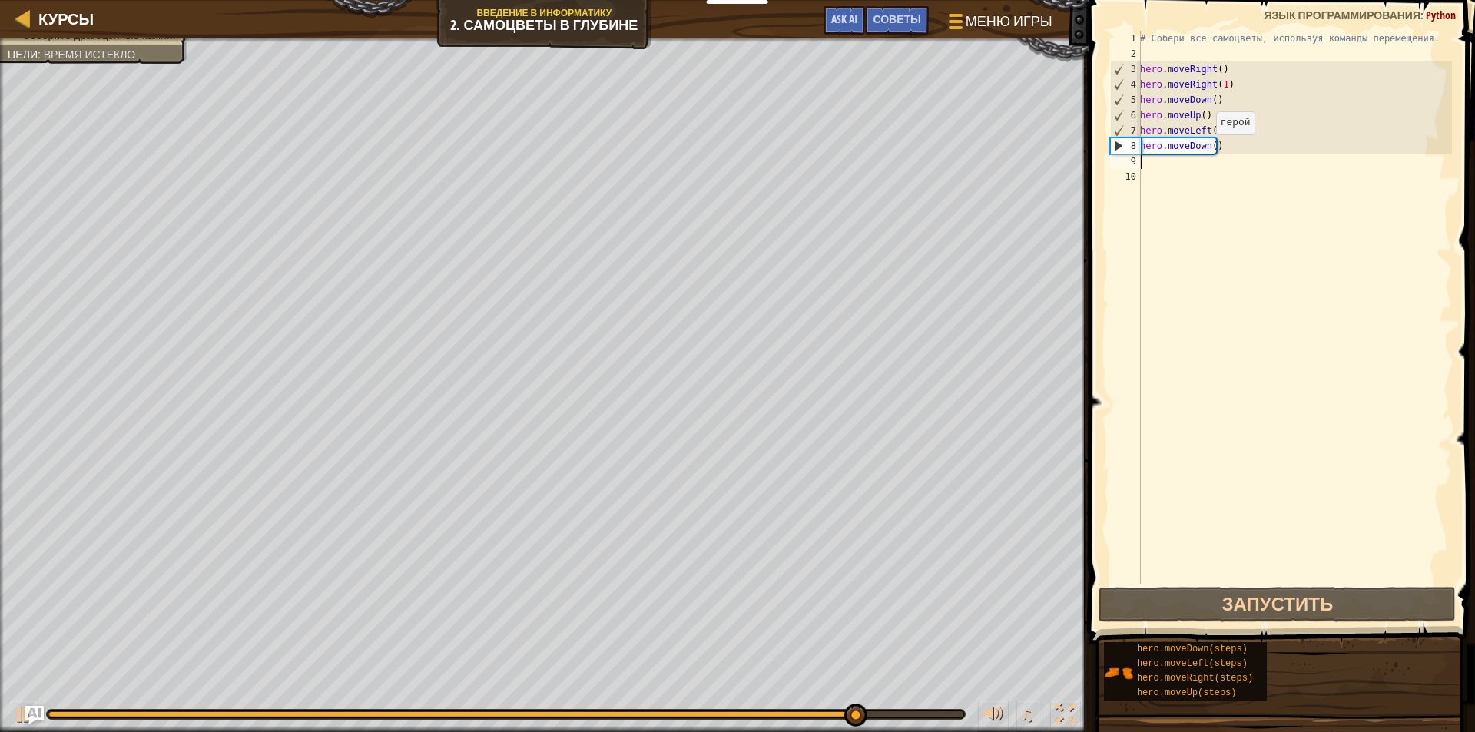
click at [1208, 150] on div "# Собери все самоцветы, используя команды перемещения. hero . moveRight ( ) her…" at bounding box center [1294, 323] width 315 height 584
click at [1211, 150] on div "# Собери все самоцветы, используя команды перемещения. hero . moveRight ( ) her…" at bounding box center [1294, 323] width 315 height 584
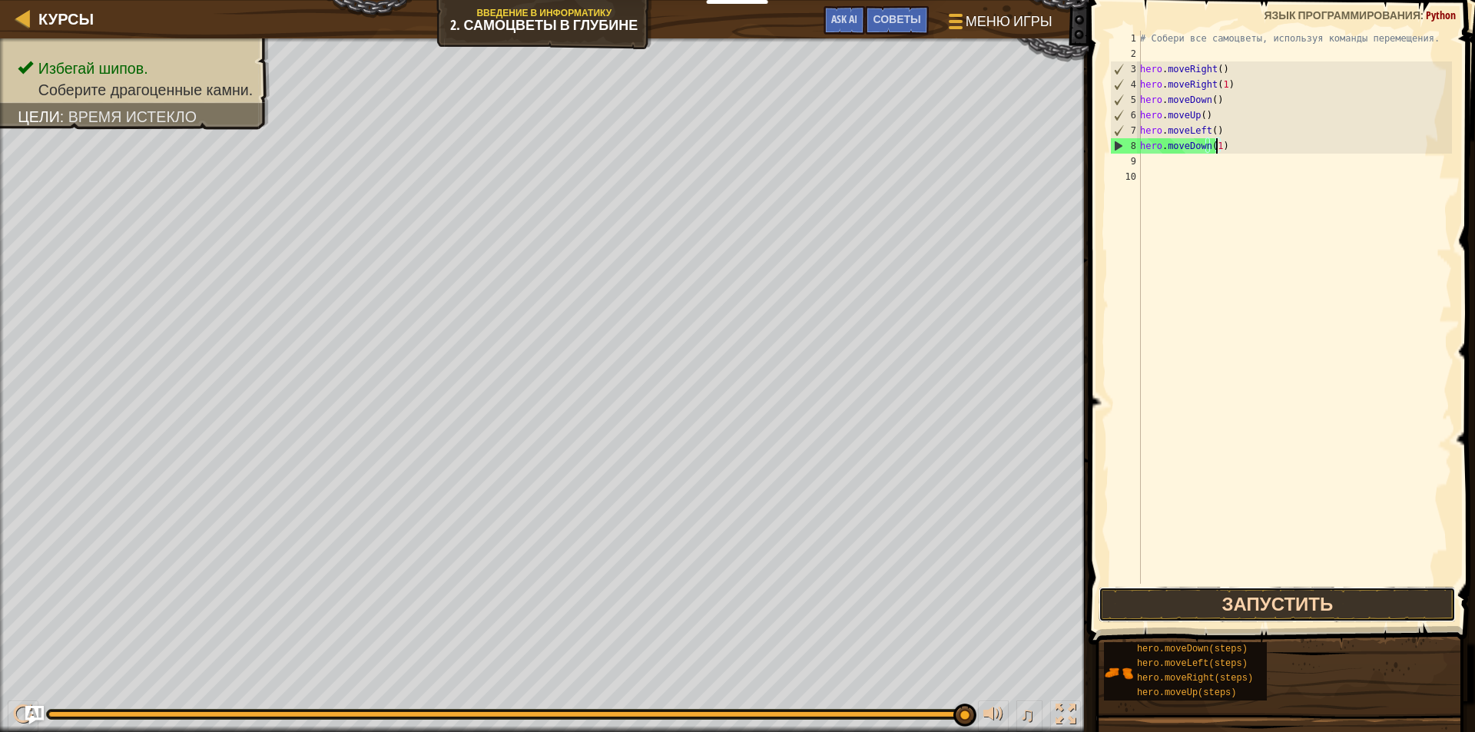
click at [1232, 609] on button "Запустить" at bounding box center [1277, 604] width 357 height 35
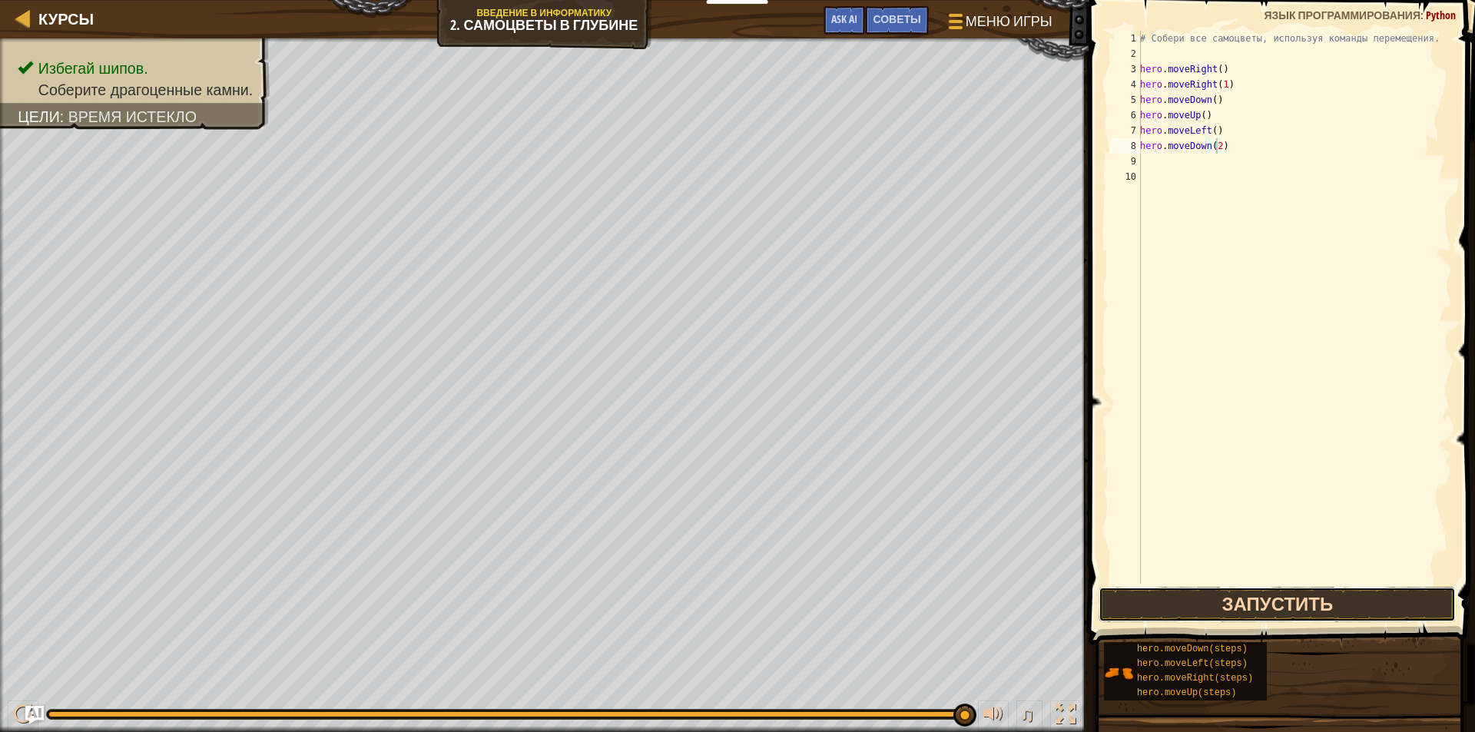
click at [1298, 605] on button "Запустить" at bounding box center [1277, 604] width 357 height 35
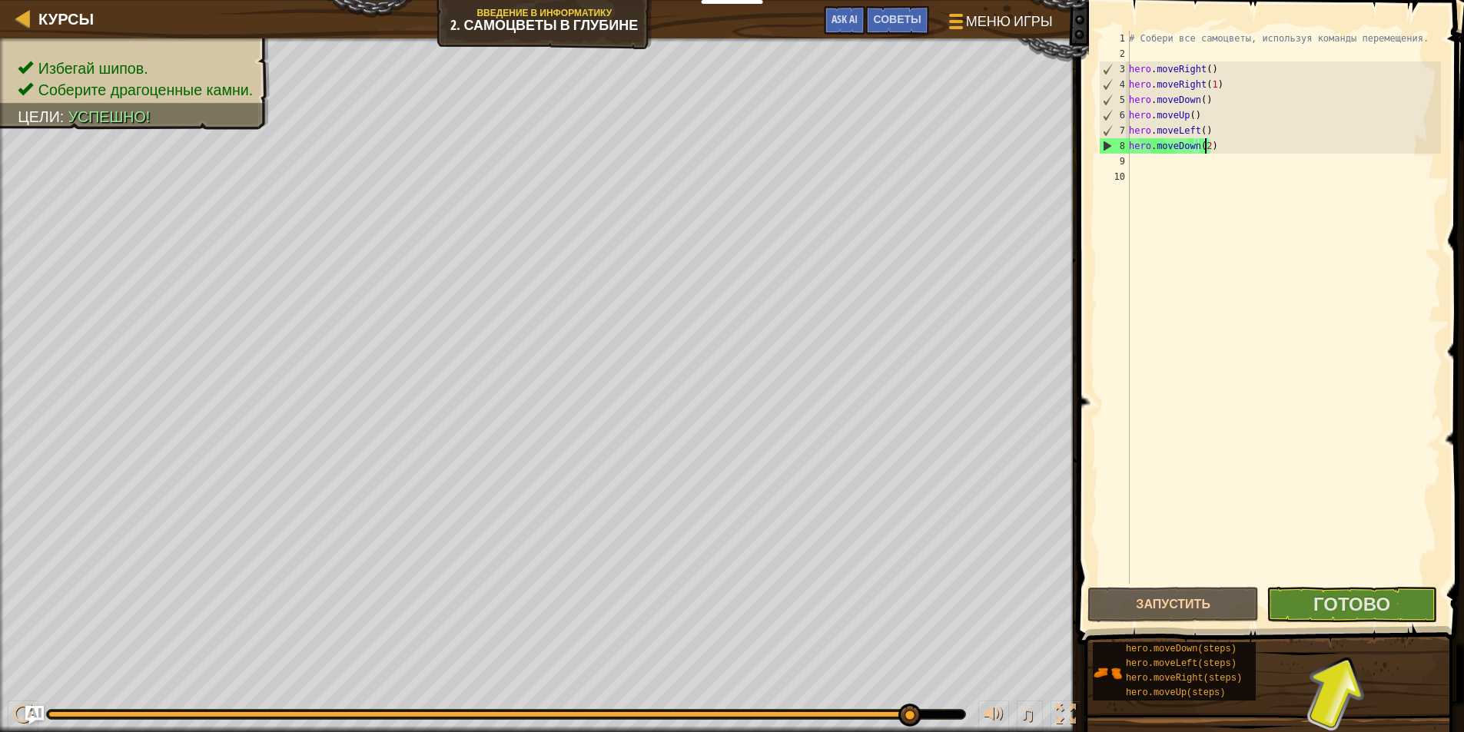
click at [1221, 85] on div "# Собери все самоцветы, используя команды перемещения. hero . moveRight ( ) her…" at bounding box center [1283, 323] width 315 height 584
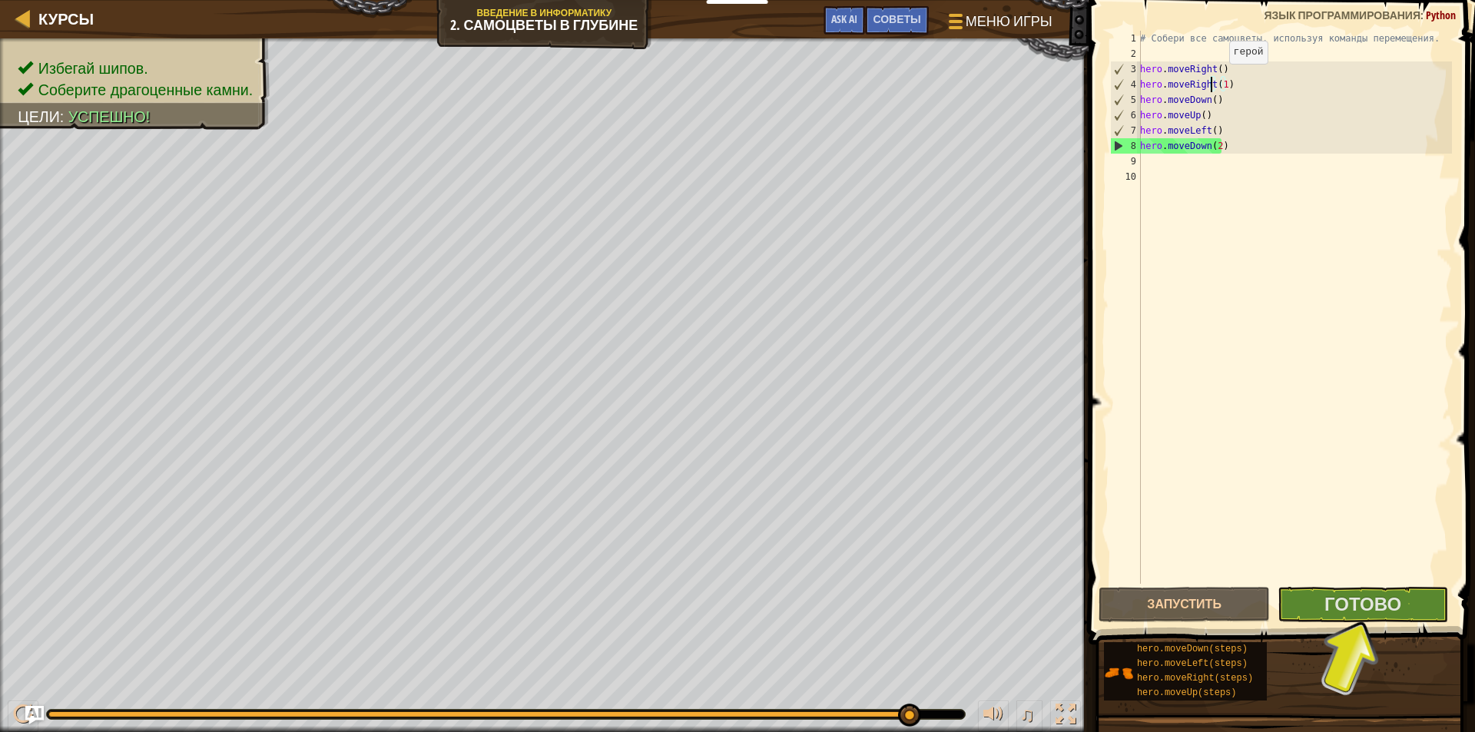
click at [1209, 79] on div "# Собери все самоцветы, используя команды перемещения. hero . moveRight ( ) her…" at bounding box center [1294, 323] width 315 height 584
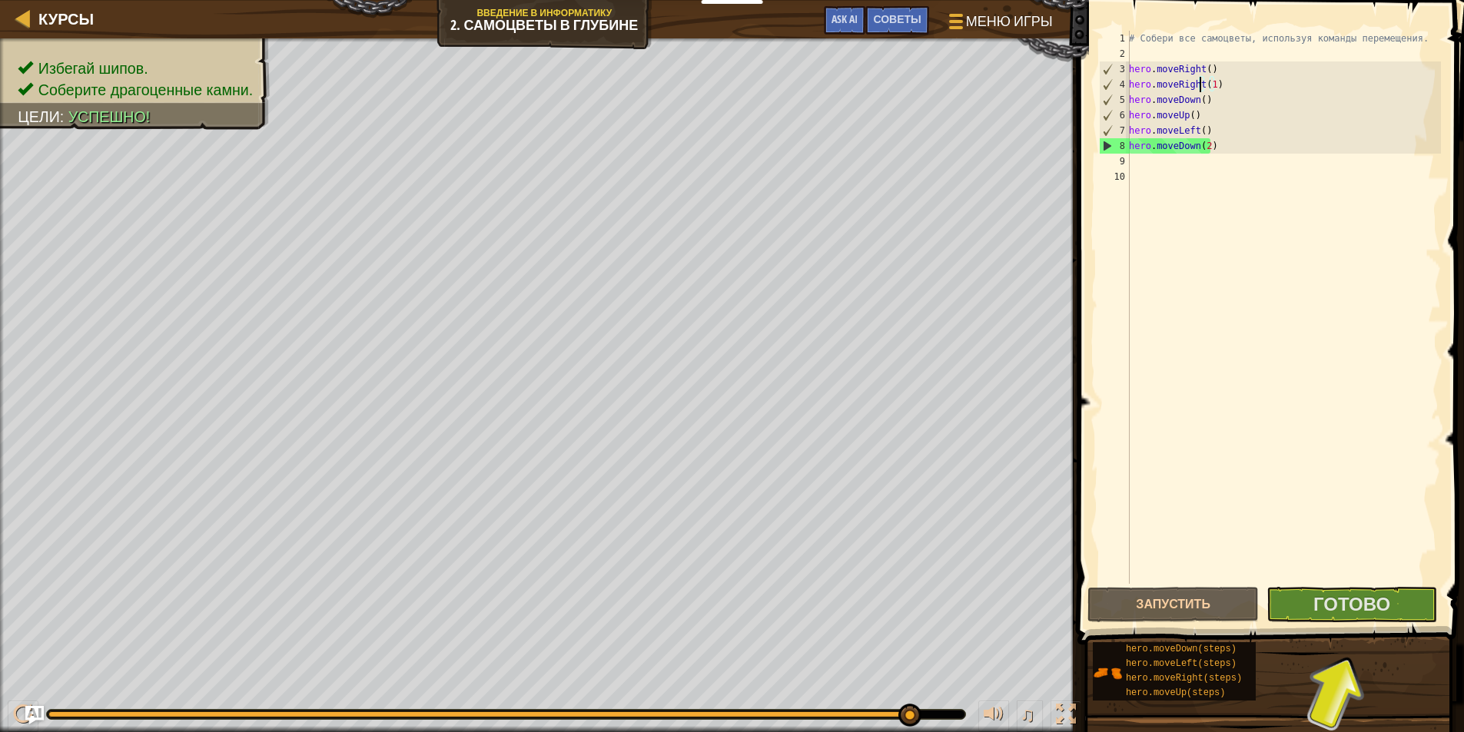
click at [1217, 87] on div "# Собери все самоцветы, используя команды перемещения. hero . moveRight ( ) her…" at bounding box center [1283, 323] width 315 height 584
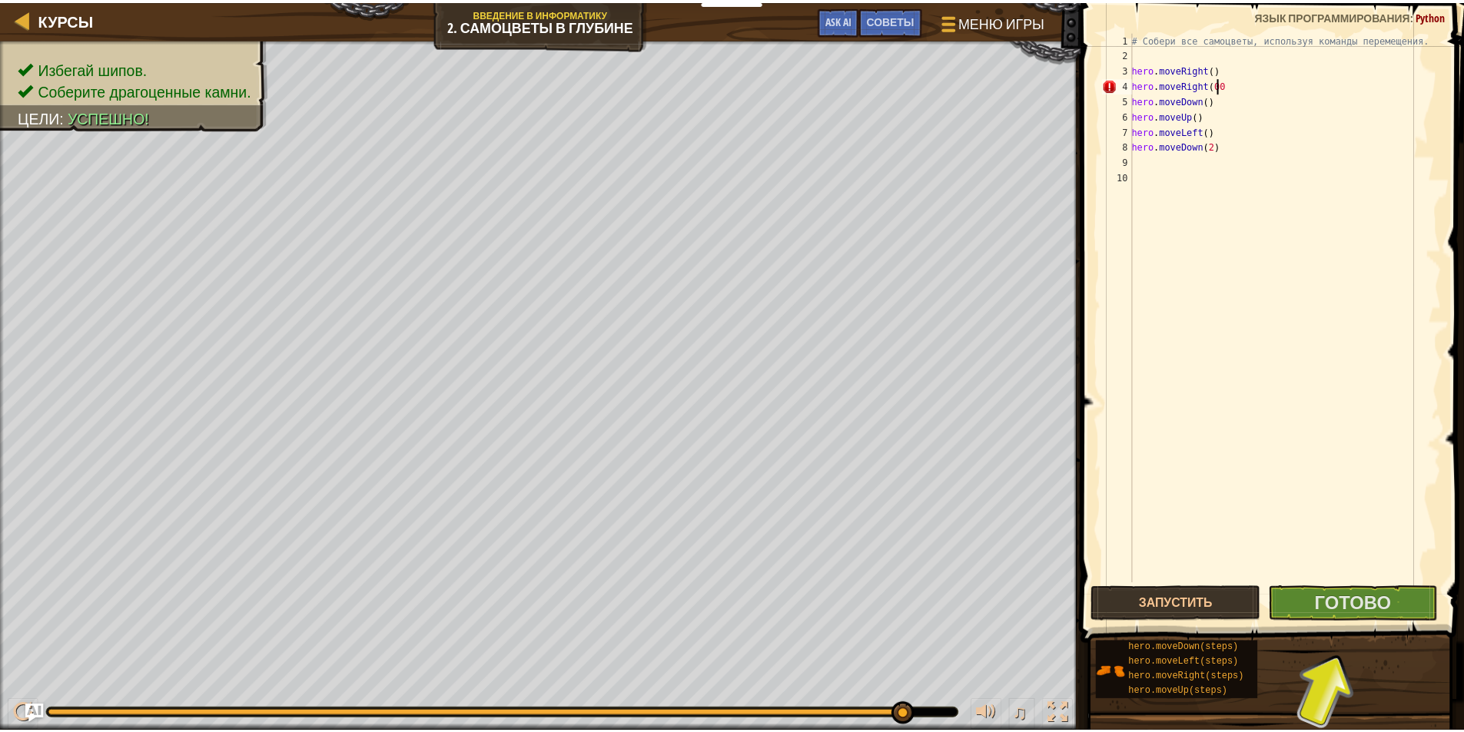
scroll to position [7, 6]
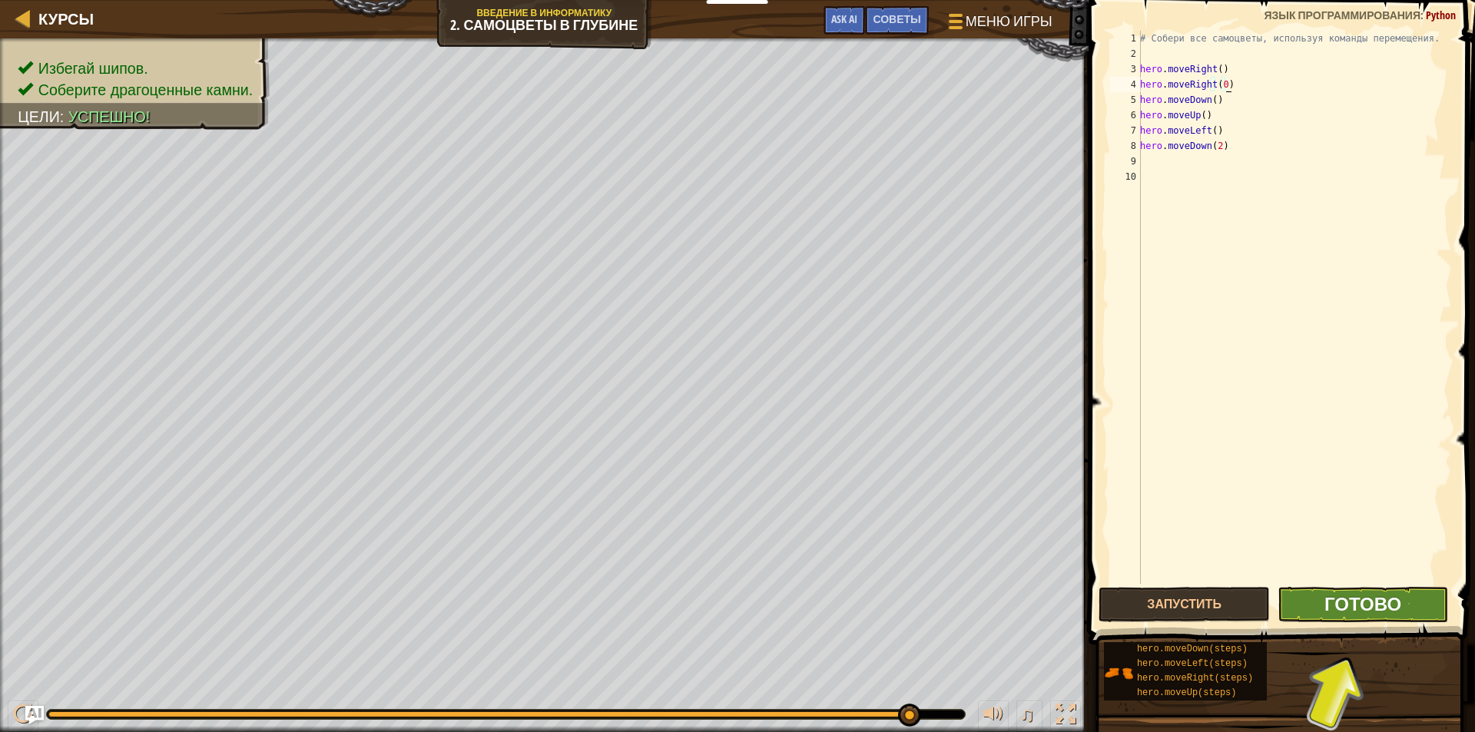
type textarea "hero.moveRight(0)"
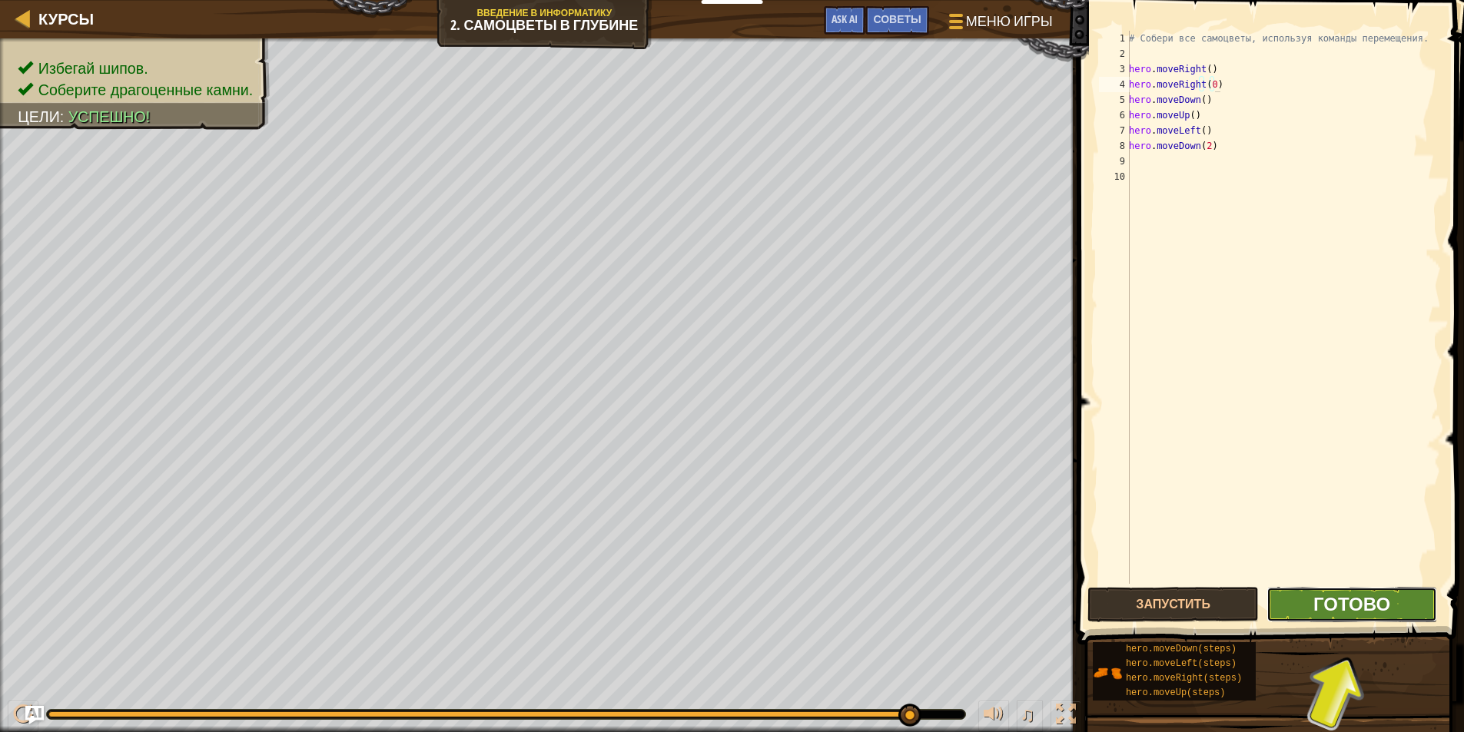
click at [1364, 607] on span "Готово" at bounding box center [1351, 604] width 77 height 25
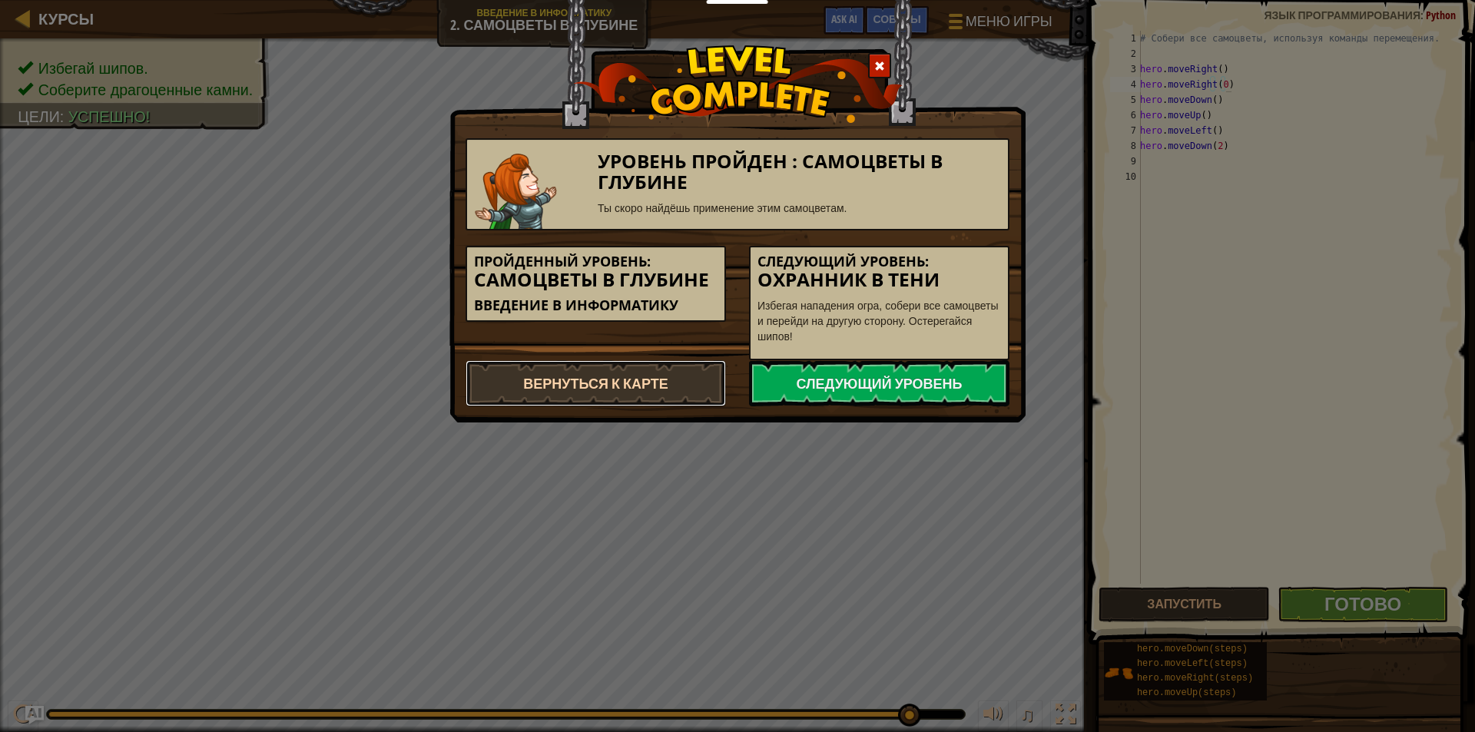
click at [688, 396] on link "Вернуться к карте" at bounding box center [596, 383] width 260 height 46
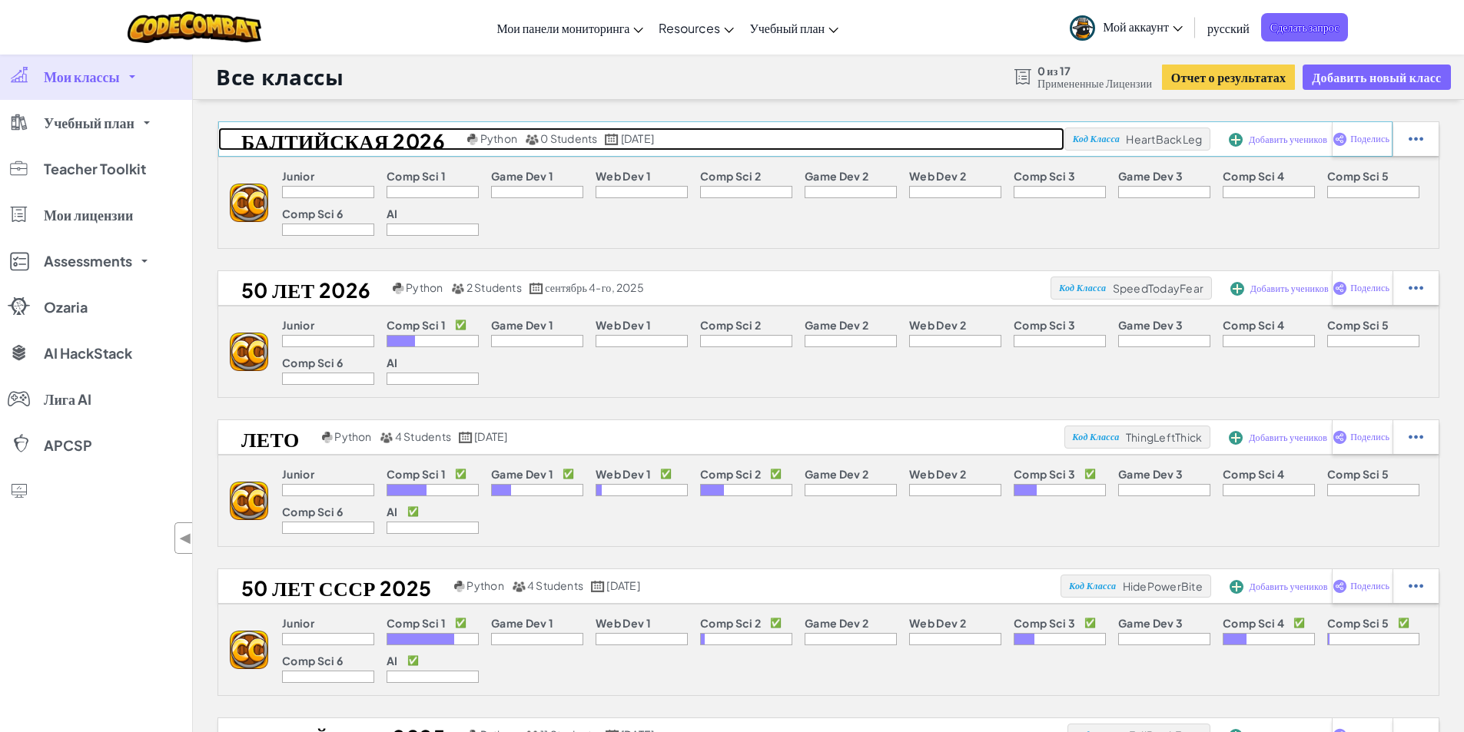
click at [429, 134] on h2 "БАЛТИЙСКАЯ 2026" at bounding box center [340, 139] width 245 height 23
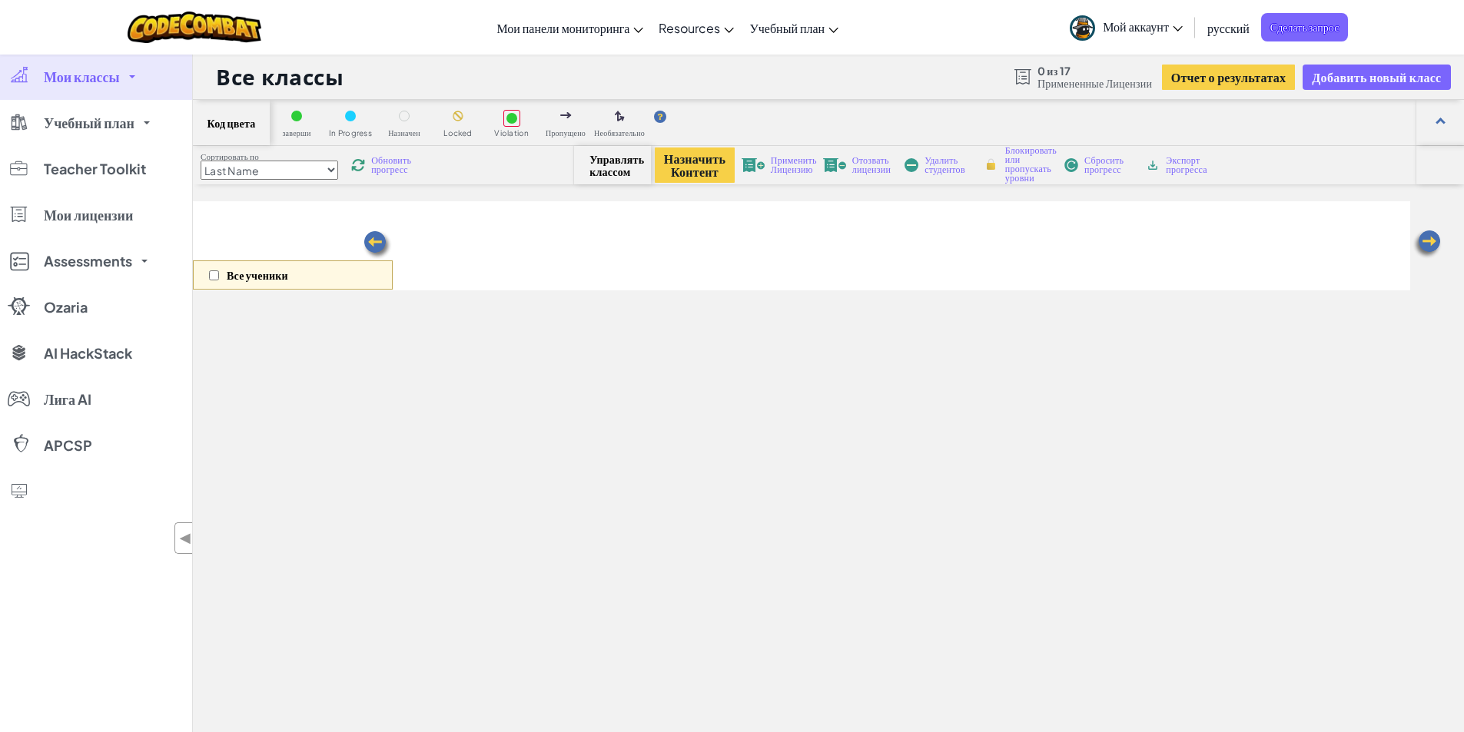
select select "560f1a9f22961295f9427742"
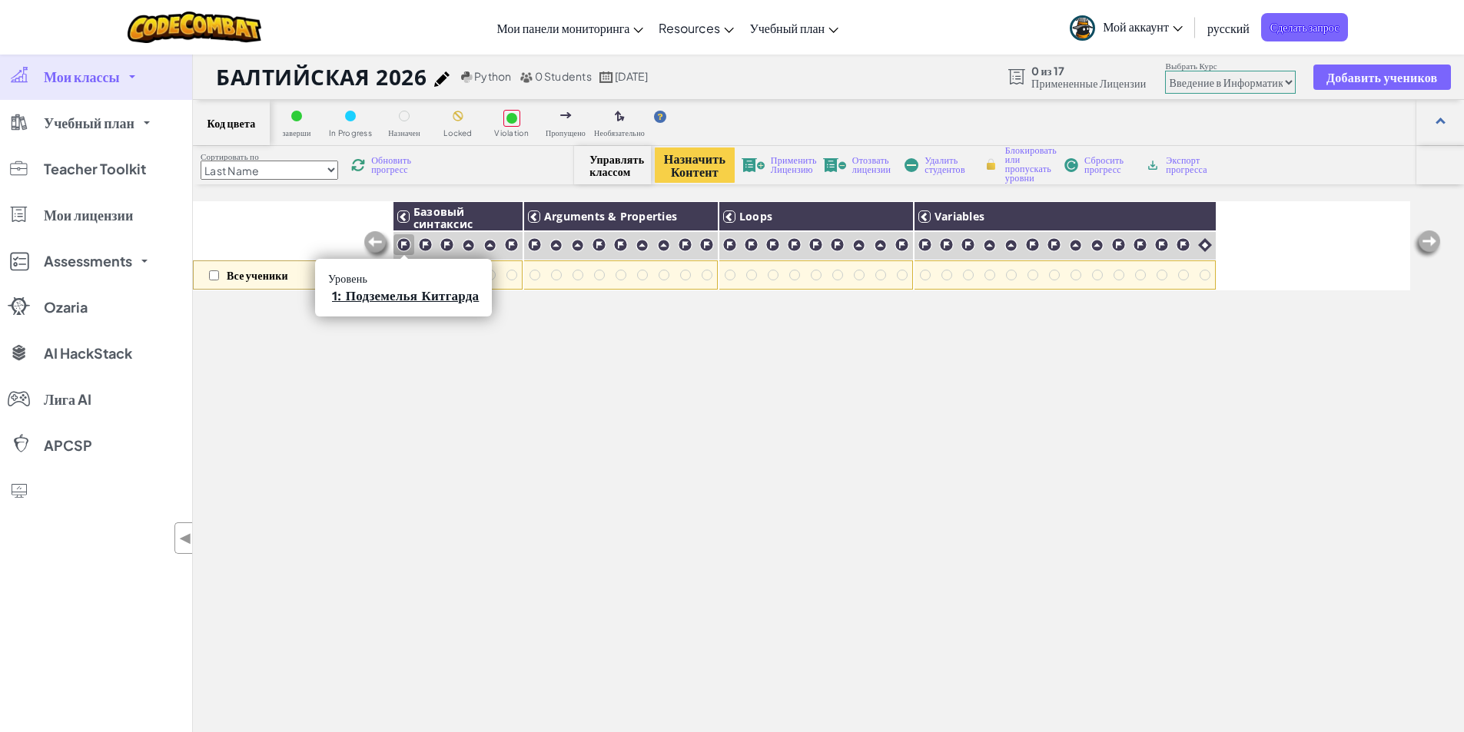
click at [403, 245] on img at bounding box center [403, 244] width 15 height 15
click at [403, 292] on link "1: Подземелья Китгарда" at bounding box center [405, 295] width 147 height 15
